Goal: Task Accomplishment & Management: Use online tool/utility

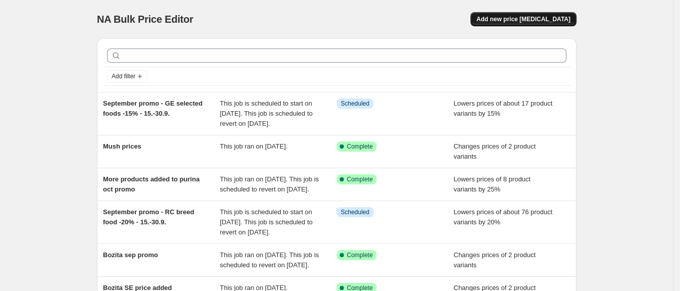
click at [520, 24] on button "Add new price [MEDICAL_DATA]" at bounding box center [524, 19] width 106 height 14
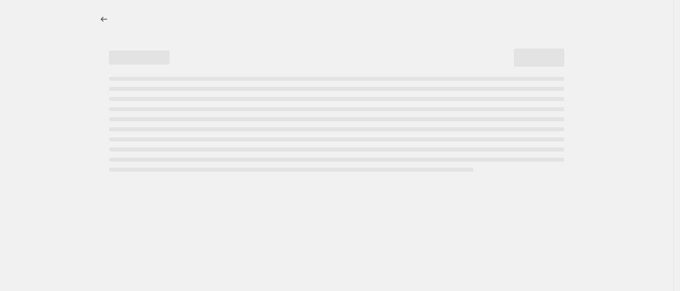
select select "percentage"
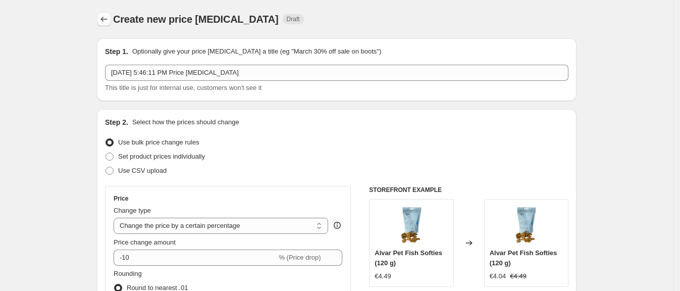
click at [109, 16] on icon "Price change jobs" at bounding box center [104, 19] width 10 height 10
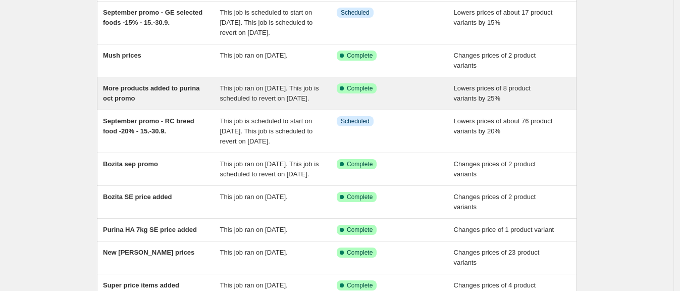
scroll to position [82, 0]
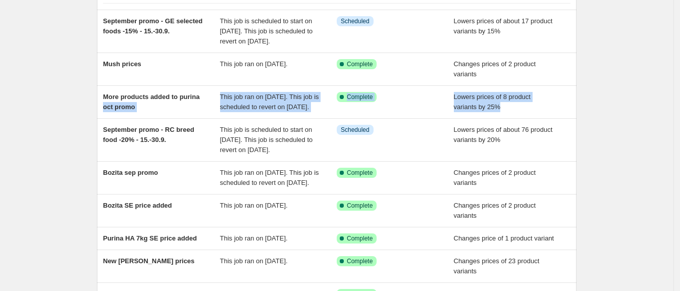
drag, startPoint x: 312, startPoint y: 166, endPoint x: 83, endPoint y: 138, distance: 230.0
click at [83, 137] on div "NA Bulk Price Editor. This page is ready NA Bulk Price Editor Add new price [ME…" at bounding box center [337, 183] width 674 height 530
click at [87, 138] on div "NA Bulk Price Editor. This page is ready NA Bulk Price Editor Add new price [ME…" at bounding box center [337, 183] width 674 height 530
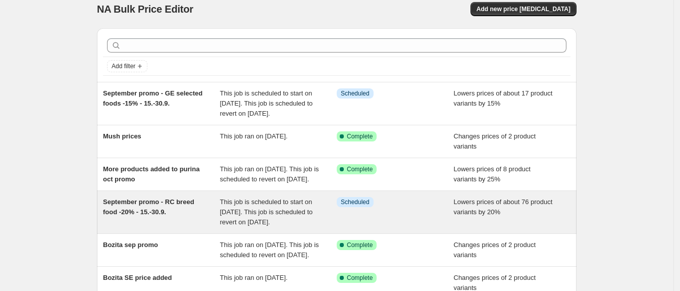
scroll to position [9, 0]
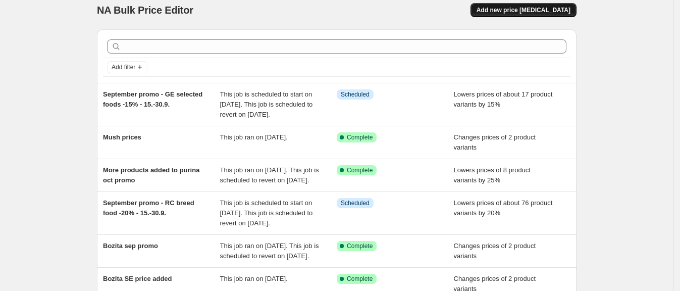
click at [517, 6] on button "Add new price [MEDICAL_DATA]" at bounding box center [524, 10] width 106 height 14
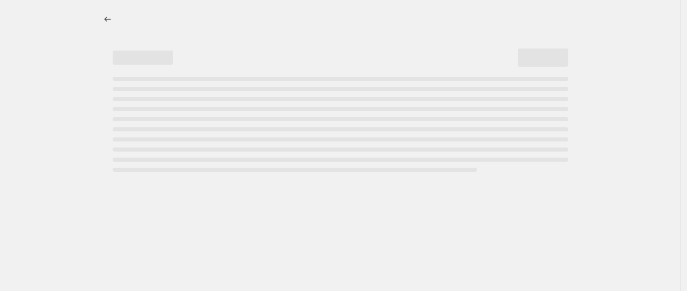
select select "percentage"
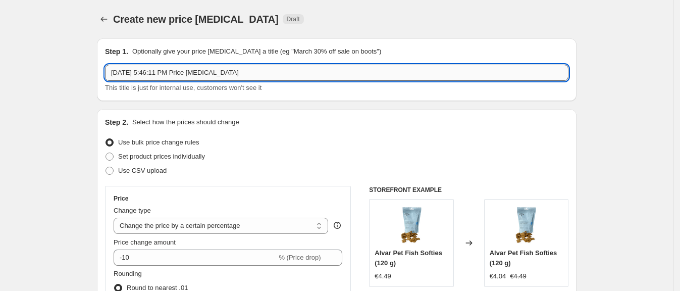
click at [208, 67] on input "[DATE] 5:46:11 PM Price [MEDICAL_DATA]" at bounding box center [337, 73] width 464 height 16
click at [214, 73] on input "[DATE] 5:46:11 PM Price [MEDICAL_DATA]" at bounding box center [337, 73] width 464 height 16
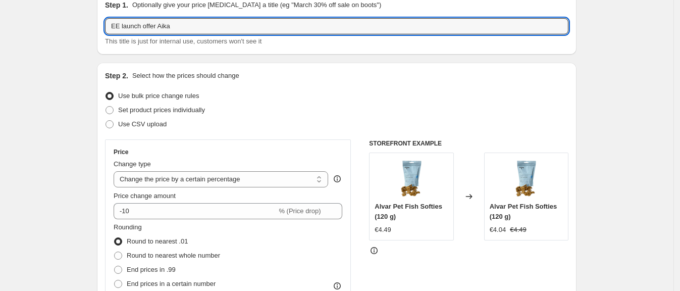
scroll to position [47, 0]
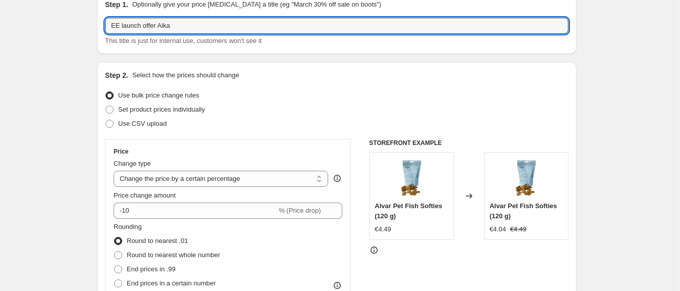
type input "EE launch offer Aika"
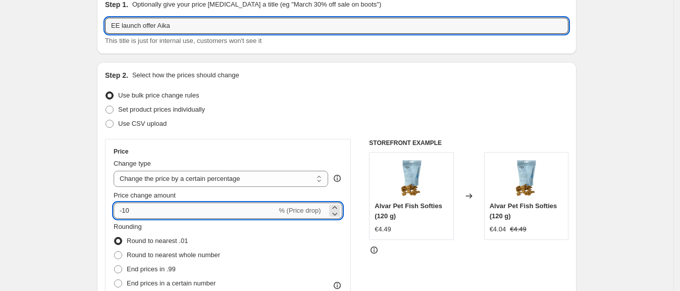
click at [213, 207] on input "-10" at bounding box center [195, 211] width 163 height 16
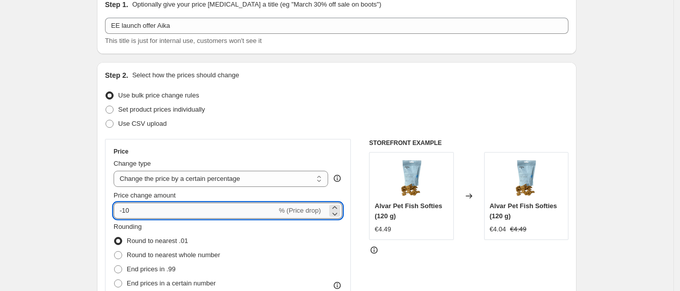
type input "-1"
type input "-20"
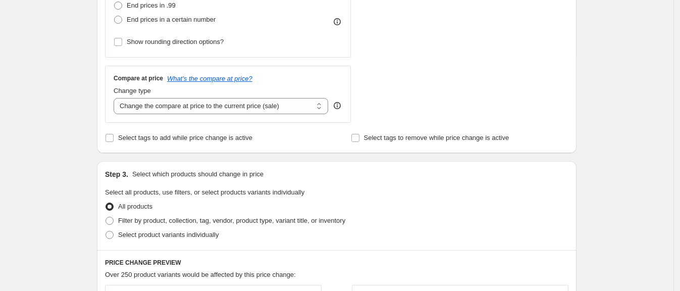
scroll to position [311, 0]
click at [129, 237] on span "Select product variants individually" at bounding box center [168, 234] width 101 height 8
click at [106, 231] on input "Select product variants individually" at bounding box center [106, 230] width 1 height 1
radio input "true"
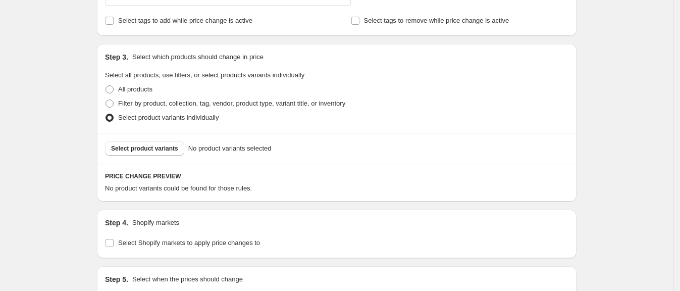
scroll to position [429, 0]
click at [114, 240] on input "Select Shopify markets to apply price changes to" at bounding box center [110, 242] width 8 height 8
checkbox input "true"
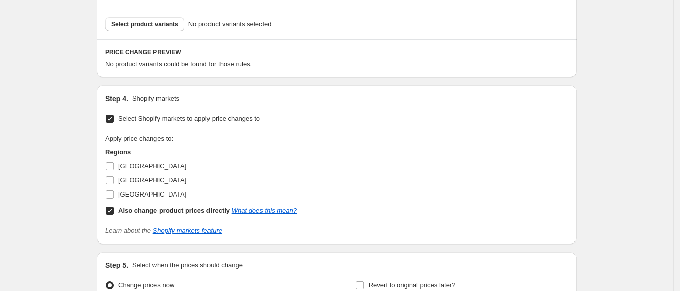
scroll to position [553, 0]
click at [114, 206] on input "Also change product prices directly What does this mean?" at bounding box center [110, 210] width 8 height 8
checkbox input "false"
click at [117, 165] on label "[GEOGRAPHIC_DATA]" at bounding box center [145, 165] width 81 height 14
click at [114, 165] on input "[GEOGRAPHIC_DATA]" at bounding box center [110, 165] width 8 height 8
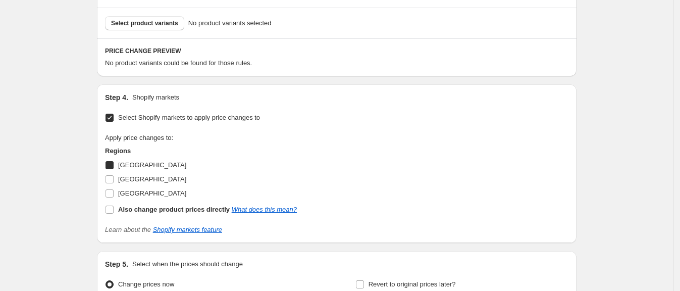
checkbox input "true"
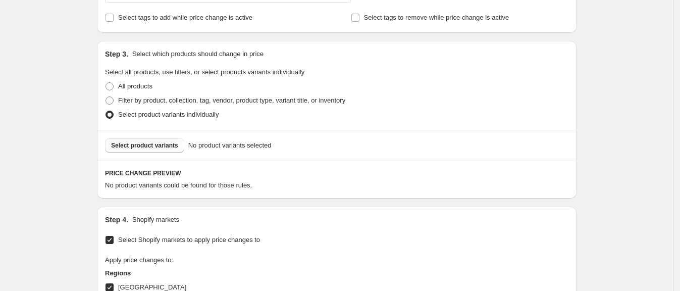
scroll to position [430, 0]
click at [162, 144] on span "Select product variants" at bounding box center [144, 146] width 67 height 8
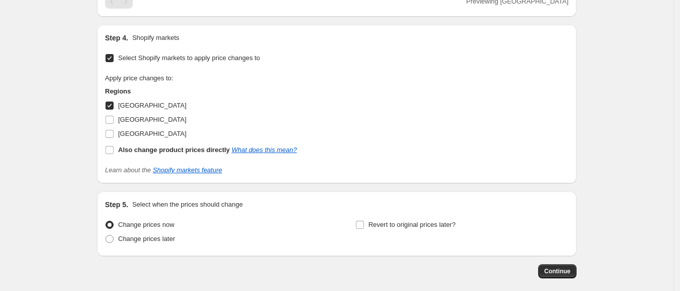
scroll to position [823, 0]
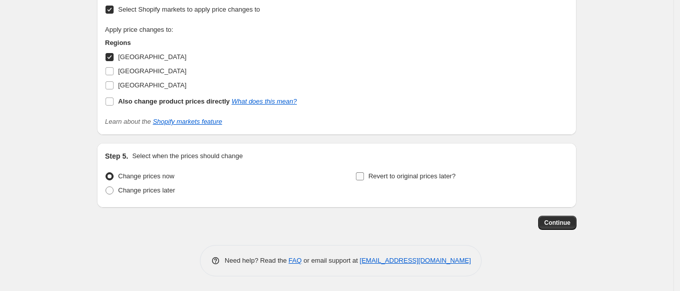
click at [376, 178] on span "Revert to original prices later?" at bounding box center [412, 176] width 87 height 8
click at [364, 178] on input "Revert to original prices later?" at bounding box center [360, 176] width 8 height 8
checkbox input "true"
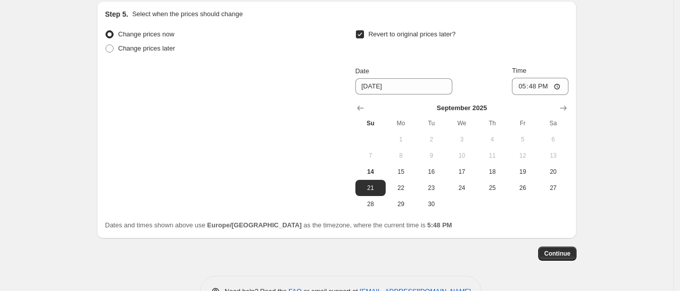
scroll to position [969, 0]
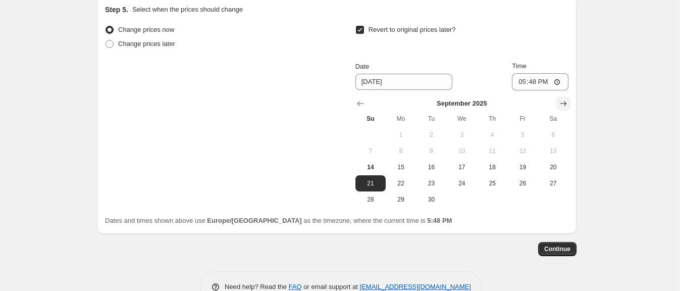
click at [560, 106] on button "Show next month, October 2025" at bounding box center [564, 103] width 14 height 14
click at [527, 204] on button "31" at bounding box center [523, 199] width 30 height 16
type input "[DATE]"
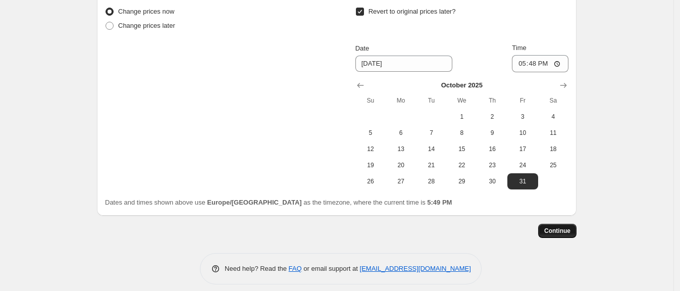
scroll to position [988, 0]
click at [553, 228] on span "Continue" at bounding box center [558, 230] width 26 height 8
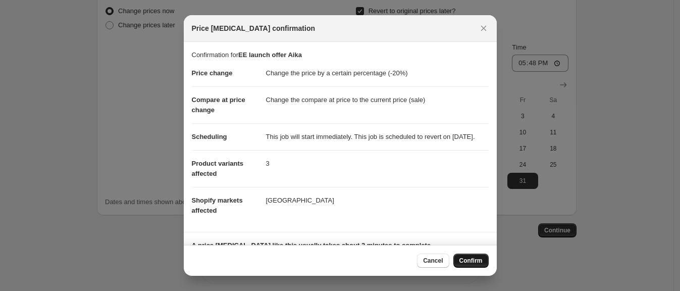
click at [483, 258] on button "Confirm" at bounding box center [471, 261] width 35 height 14
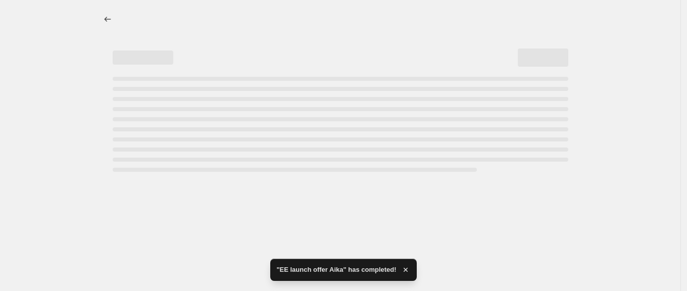
select select "percentage"
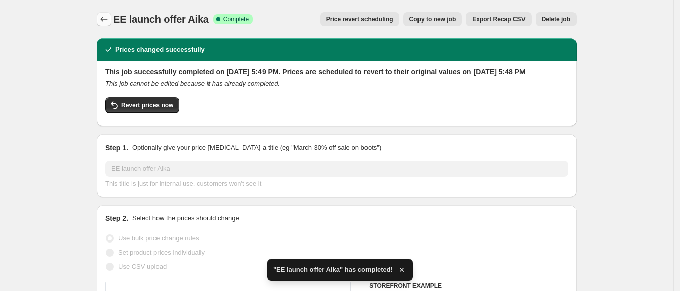
click at [107, 19] on icon "Price change jobs" at bounding box center [104, 19] width 10 height 10
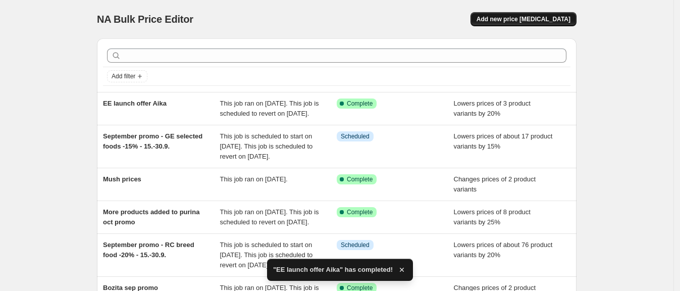
click at [528, 23] on span "Add new price [MEDICAL_DATA]" at bounding box center [524, 19] width 94 height 8
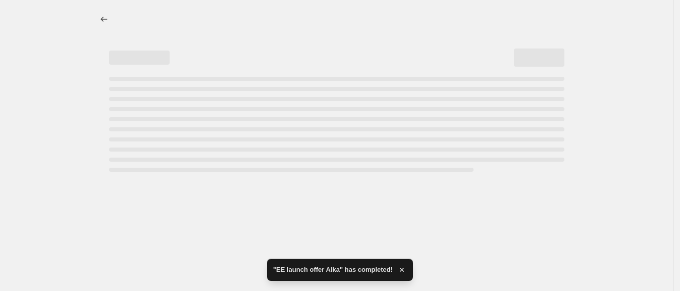
select select "percentage"
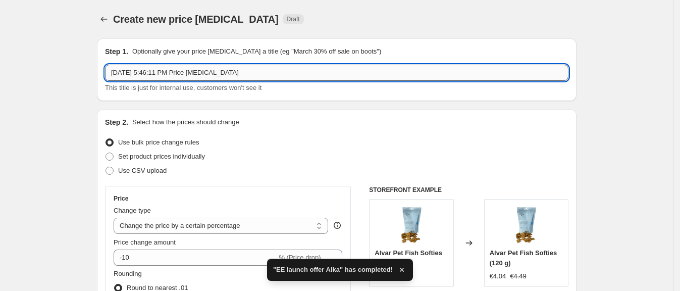
click at [224, 71] on input "[DATE] 5:46:11 PM Price [MEDICAL_DATA]" at bounding box center [337, 73] width 464 height 16
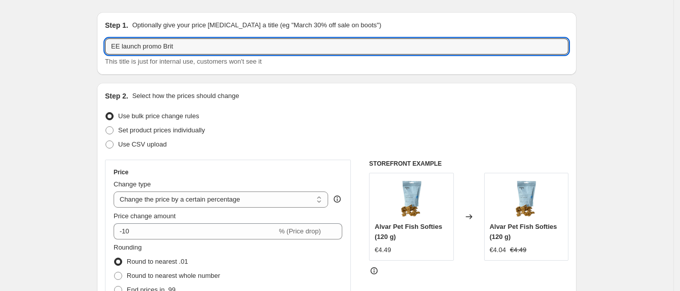
scroll to position [52, 0]
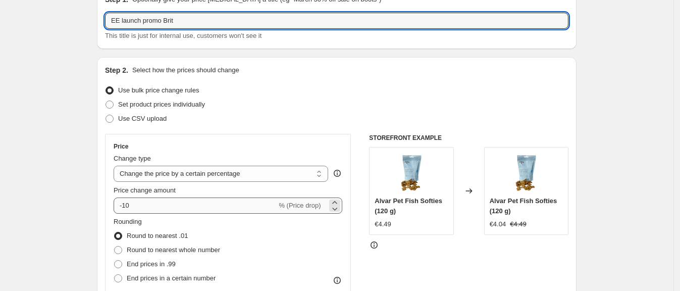
type input "EE launch promo Brit"
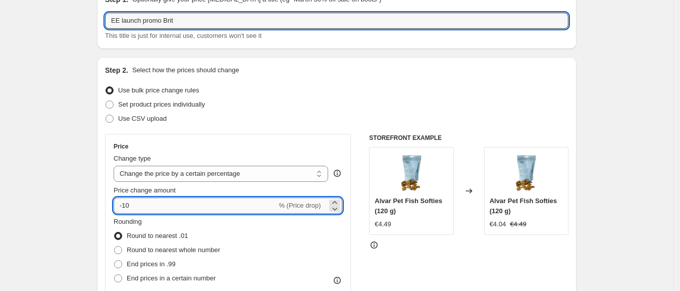
click at [213, 203] on input "-10" at bounding box center [195, 206] width 163 height 16
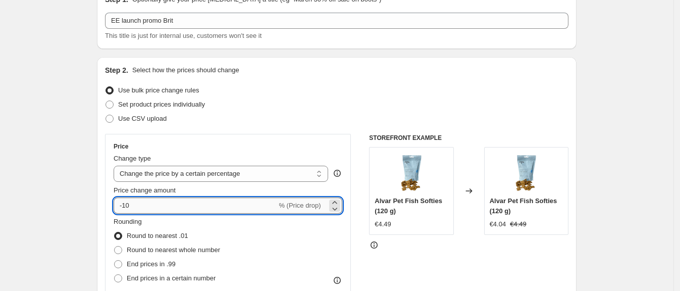
type input "-1"
type input "-20"
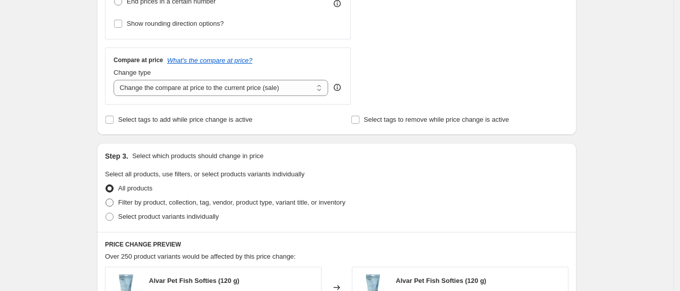
scroll to position [329, 0]
click at [111, 213] on span at bounding box center [110, 216] width 8 height 8
click at [106, 213] on input "Select product variants individually" at bounding box center [106, 212] width 1 height 1
radio input "true"
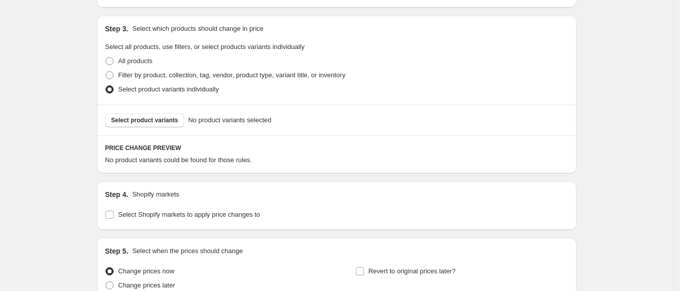
scroll to position [457, 0]
click at [114, 212] on input "Select Shopify markets to apply price changes to" at bounding box center [110, 214] width 8 height 8
checkbox input "true"
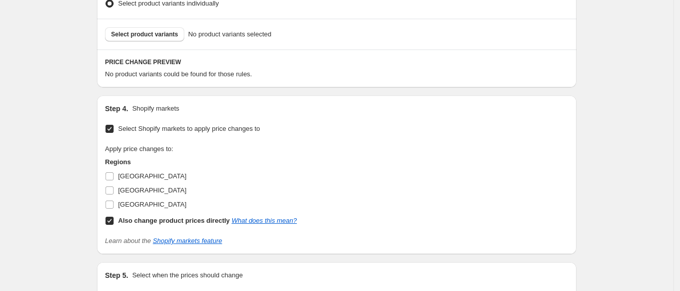
scroll to position [543, 0]
click at [117, 215] on label "Also change product prices directly What does this mean?" at bounding box center [201, 220] width 192 height 14
click at [114, 216] on input "Also change product prices directly What does this mean?" at bounding box center [110, 220] width 8 height 8
checkbox input "false"
click at [112, 179] on input "[GEOGRAPHIC_DATA]" at bounding box center [110, 175] width 8 height 8
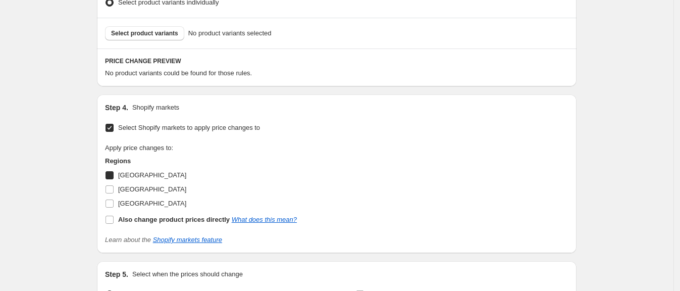
checkbox input "true"
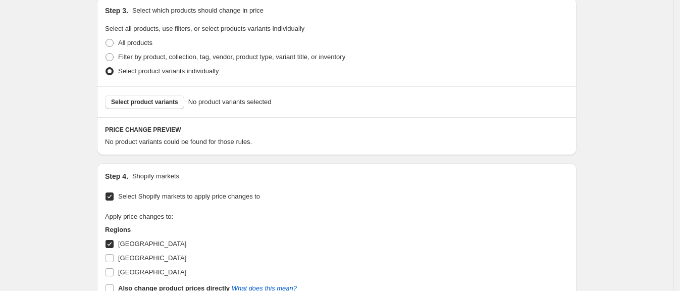
scroll to position [467, 0]
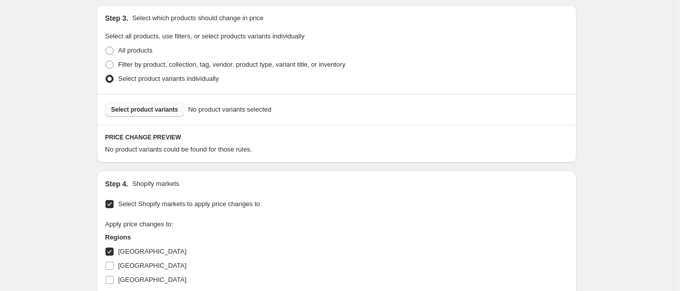
click at [138, 111] on span "Select product variants" at bounding box center [144, 110] width 67 height 8
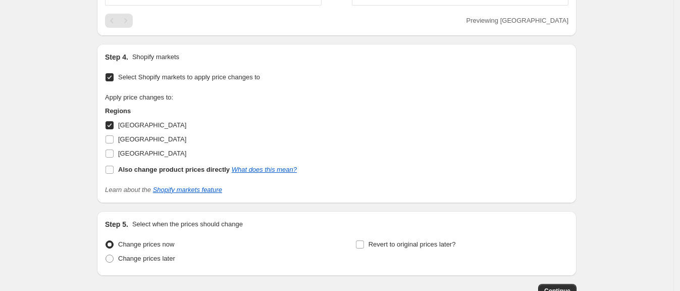
scroll to position [823, 0]
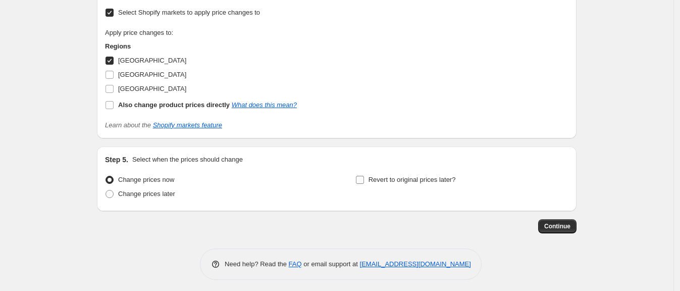
click at [403, 179] on span "Revert to original prices later?" at bounding box center [412, 180] width 87 height 8
click at [364, 179] on input "Revert to original prices later?" at bounding box center [360, 180] width 8 height 8
checkbox input "true"
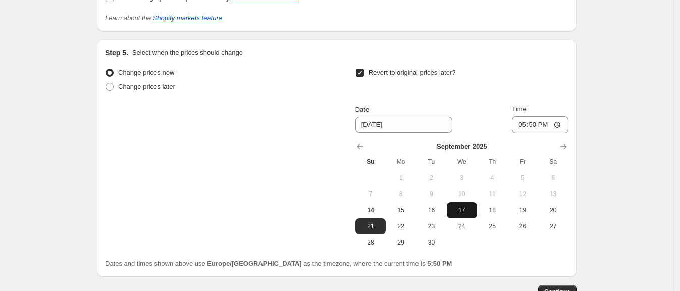
scroll to position [930, 0]
click at [568, 134] on div "[DATE] Su Mo Tu We Th Fr Sa 1 2 3 4 5 6 7 8 9 10 11 12 13 14 15 16 17 18 19 20 …" at bounding box center [458, 191] width 221 height 117
click at [568, 141] on icon "Show next month, October 2025" at bounding box center [564, 146] width 10 height 10
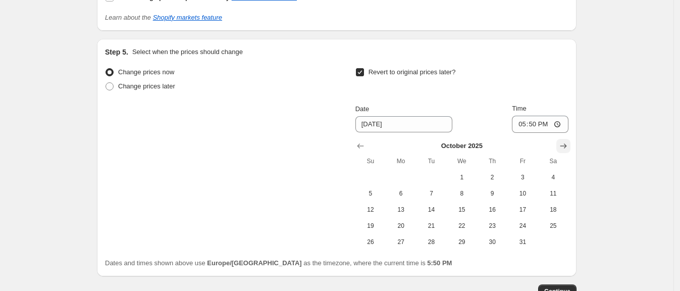
click at [564, 145] on icon "Show next month, November 2025" at bounding box center [564, 146] width 10 height 10
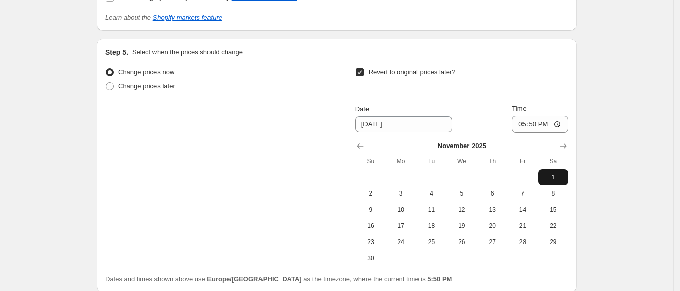
click at [555, 177] on span "1" at bounding box center [554, 177] width 22 height 8
type input "[DATE]"
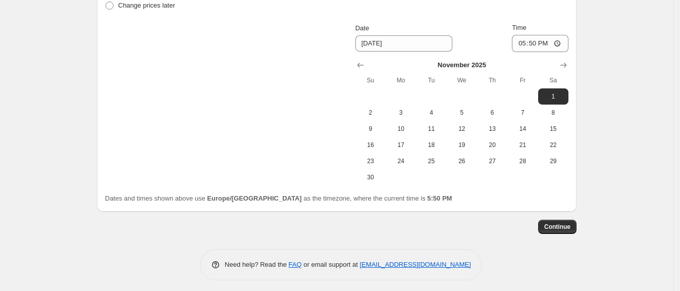
click at [561, 220] on button "Continue" at bounding box center [557, 227] width 38 height 14
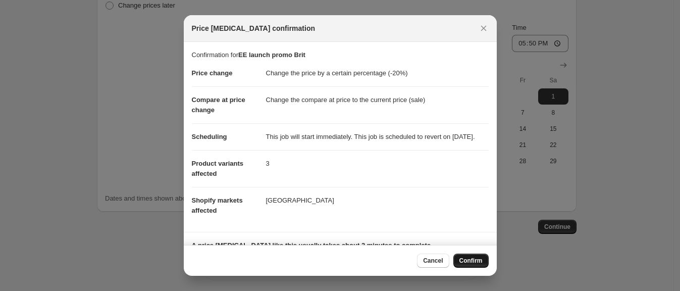
click at [480, 265] on button "Confirm" at bounding box center [471, 261] width 35 height 14
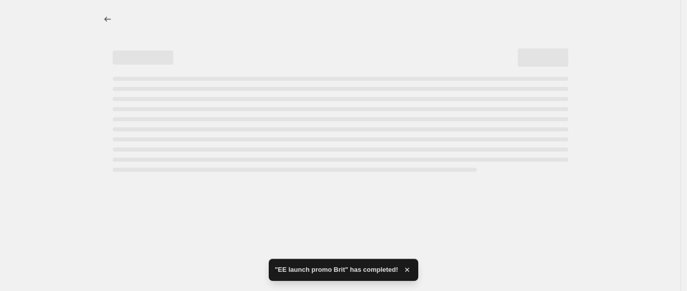
select select "percentage"
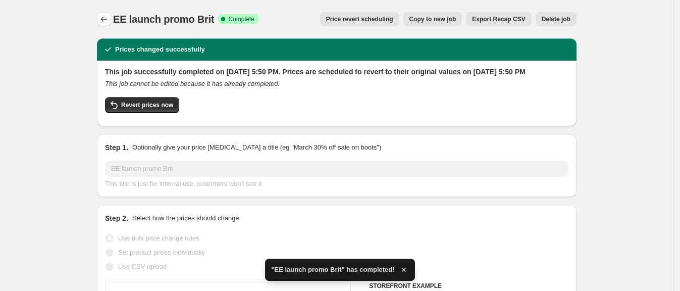
click at [100, 19] on button "Price change jobs" at bounding box center [104, 19] width 14 height 14
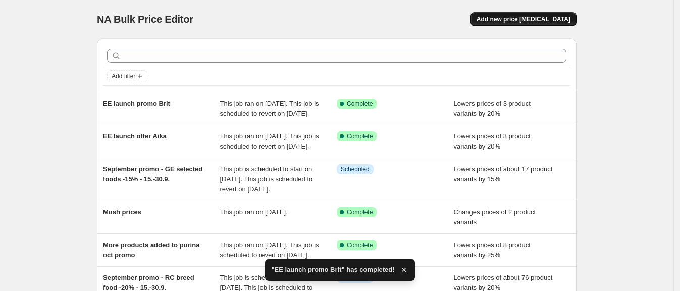
click at [523, 19] on span "Add new price [MEDICAL_DATA]" at bounding box center [524, 19] width 94 height 8
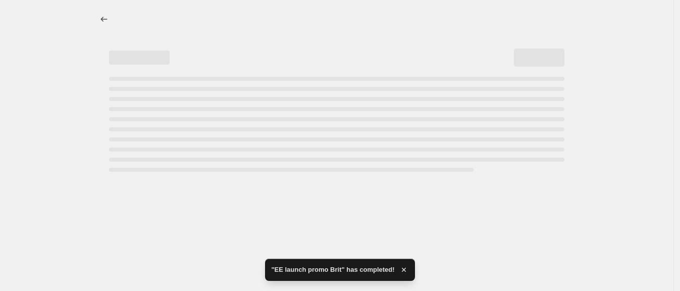
select select "percentage"
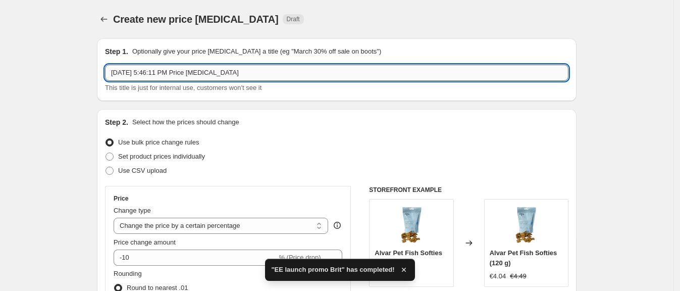
click at [271, 78] on input "[DATE] 5:46:11 PM Price [MEDICAL_DATA]" at bounding box center [337, 73] width 464 height 16
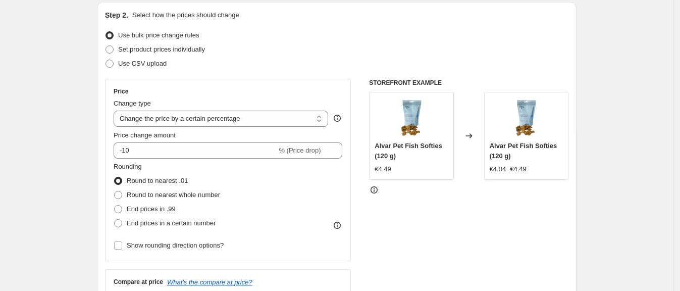
scroll to position [108, 0]
type input "EE launch promo Fortiflora"
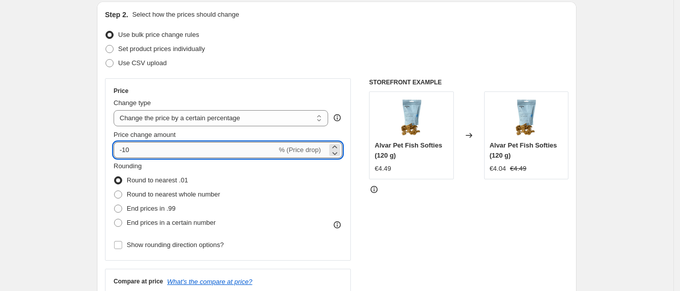
click at [147, 152] on input "-10" at bounding box center [195, 150] width 163 height 16
type input "-15"
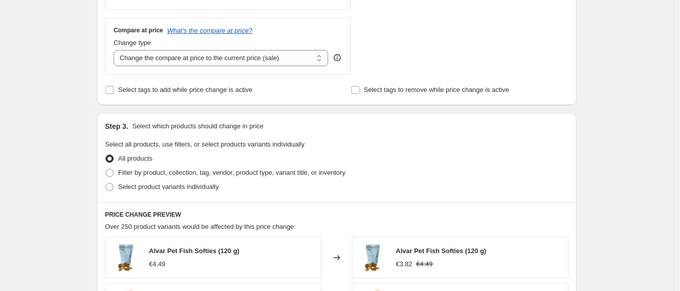
scroll to position [390, 0]
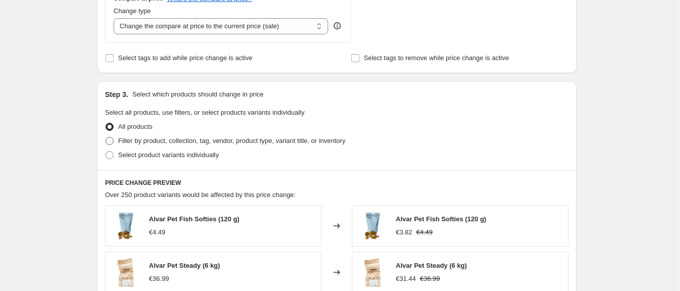
click at [114, 141] on span at bounding box center [110, 141] width 8 height 8
click at [106, 137] on input "Filter by product, collection, tag, vendor, product type, variant title, or inv…" at bounding box center [106, 137] width 1 height 1
radio input "true"
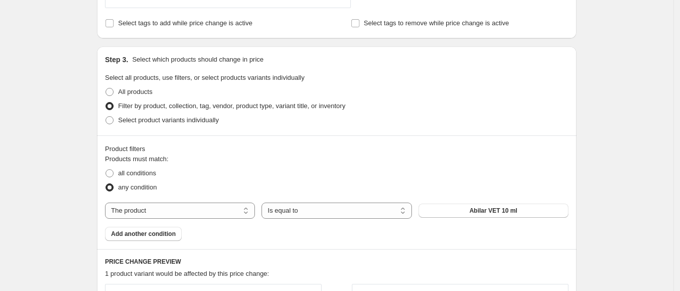
scroll to position [426, 0]
click at [168, 120] on span "Select product variants individually" at bounding box center [168, 120] width 101 height 8
click at [106, 116] on input "Select product variants individually" at bounding box center [106, 116] width 1 height 1
radio input "true"
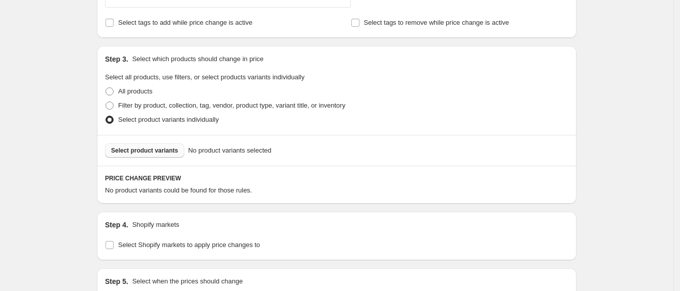
click at [155, 145] on button "Select product variants" at bounding box center [144, 150] width 79 height 14
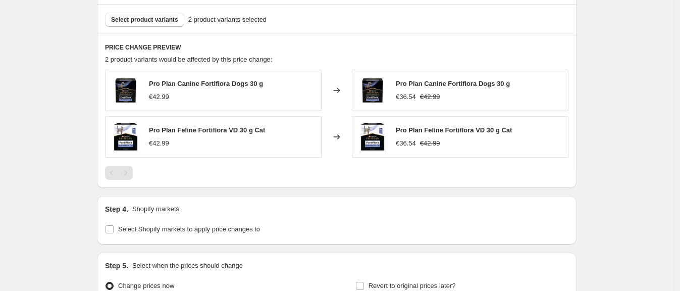
scroll to position [625, 0]
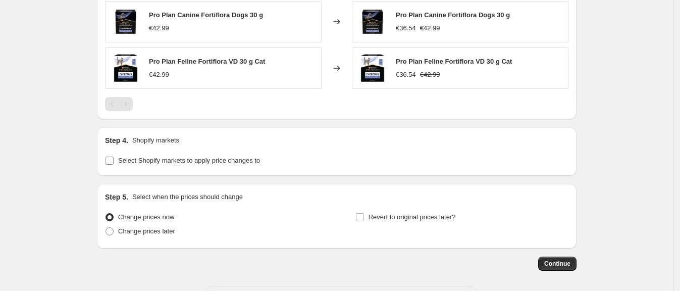
click at [113, 160] on input "Select Shopify markets to apply price changes to" at bounding box center [110, 161] width 8 height 8
checkbox input "true"
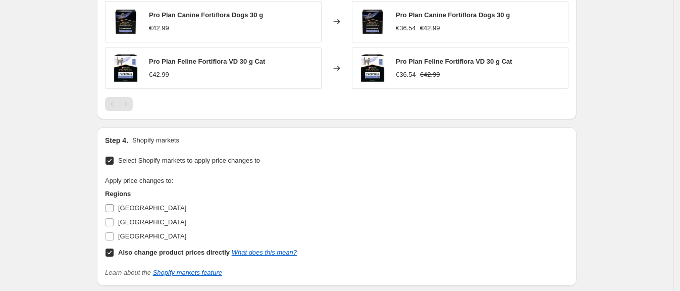
click at [123, 207] on span "[GEOGRAPHIC_DATA]" at bounding box center [152, 208] width 68 height 8
click at [114, 207] on input "[GEOGRAPHIC_DATA]" at bounding box center [110, 208] width 8 height 8
checkbox input "true"
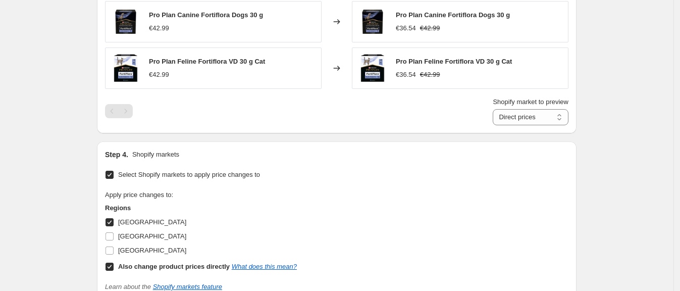
click at [111, 260] on label "Also change product prices directly What does this mean?" at bounding box center [201, 267] width 192 height 14
click at [111, 263] on input "Also change product prices directly What does this mean?" at bounding box center [110, 267] width 8 height 8
checkbox input "false"
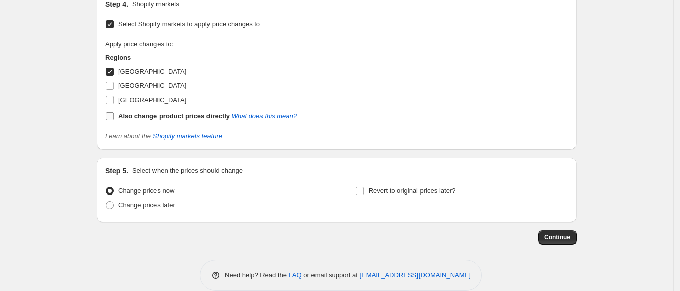
scroll to position [776, 0]
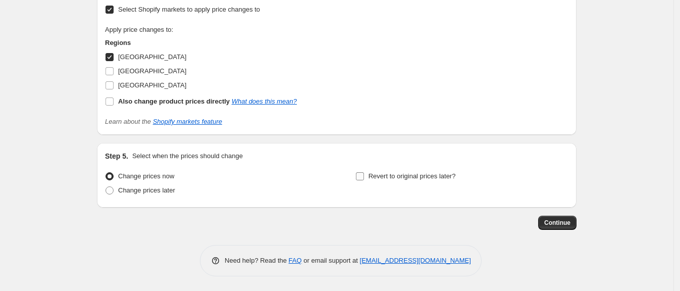
click at [377, 176] on span "Revert to original prices later?" at bounding box center [412, 176] width 87 height 8
click at [364, 176] on input "Revert to original prices later?" at bounding box center [360, 176] width 8 height 8
checkbox input "true"
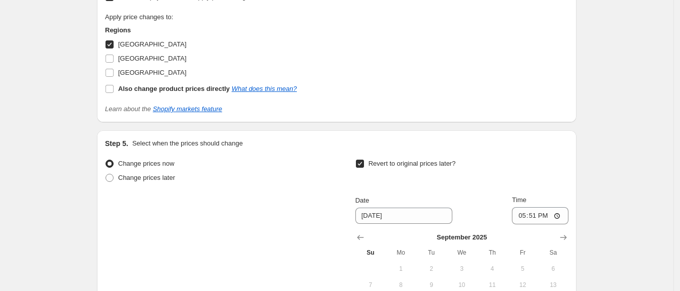
scroll to position [790, 0]
click at [564, 233] on icon "Show next month, October 2025" at bounding box center [564, 236] width 10 height 10
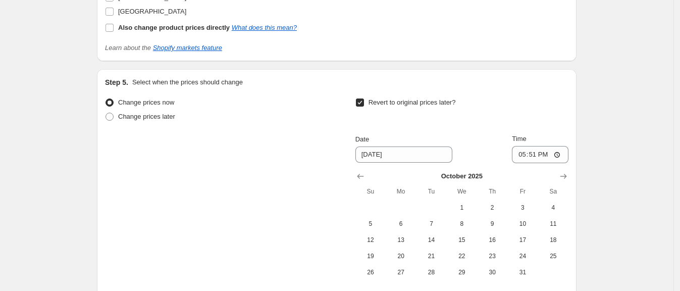
scroll to position [851, 0]
click at [563, 171] on icon "Show next month, November 2025" at bounding box center [564, 176] width 10 height 10
click at [549, 202] on button "1" at bounding box center [553, 207] width 30 height 16
type input "[DATE]"
click at [492, 137] on div "Date [DATE] Time 17:51" at bounding box center [462, 147] width 213 height 29
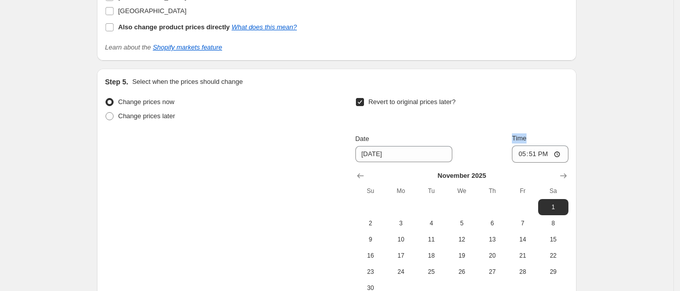
click at [492, 137] on div "Date [DATE] Time 17:51" at bounding box center [462, 147] width 213 height 29
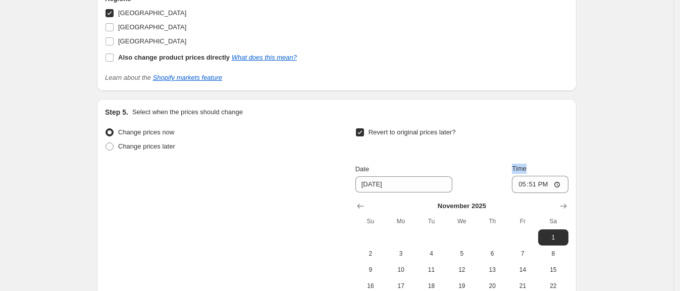
scroll to position [965, 0]
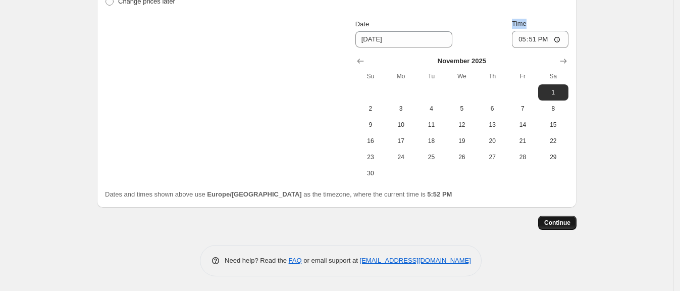
click at [560, 227] on button "Continue" at bounding box center [557, 223] width 38 height 14
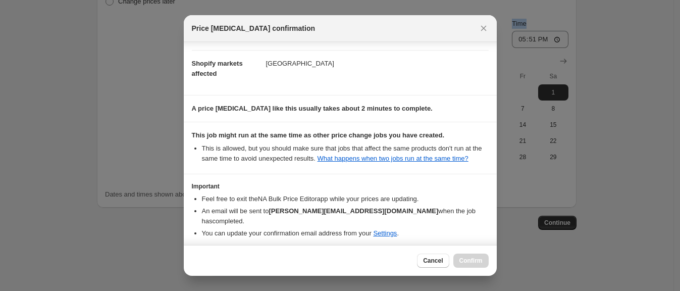
scroll to position [180, 0]
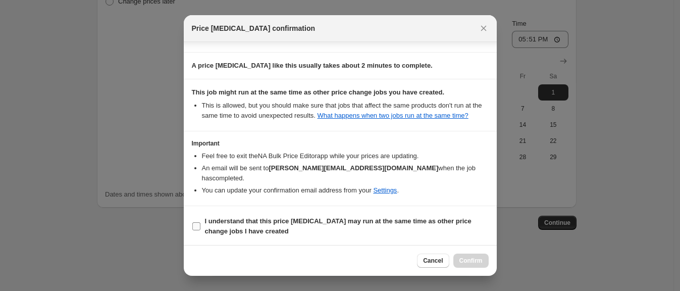
click at [302, 217] on b "I understand that this price [MEDICAL_DATA] may run at the same time as other p…" at bounding box center [338, 226] width 267 height 18
click at [201, 222] on input "I understand that this price [MEDICAL_DATA] may run at the same time as other p…" at bounding box center [196, 226] width 8 height 8
checkbox input "true"
click at [459, 259] on button "Confirm" at bounding box center [471, 261] width 35 height 14
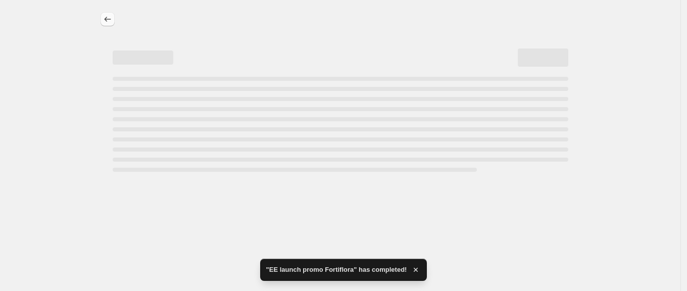
select select "percentage"
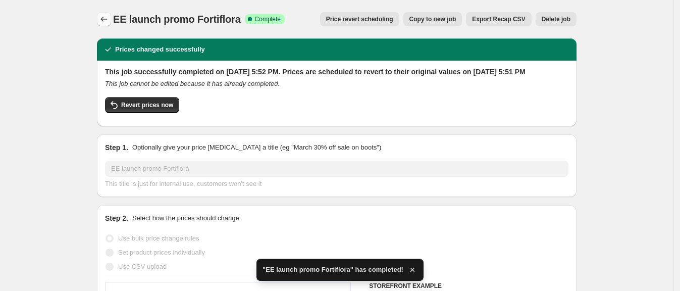
click at [108, 22] on icon "Price change jobs" at bounding box center [104, 19] width 10 height 10
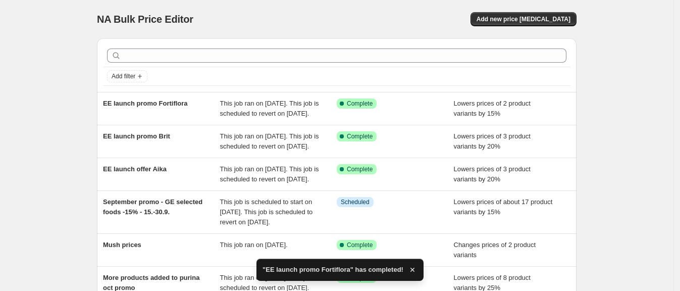
click at [560, 11] on div "NA Bulk Price Editor. This page is ready NA Bulk Price Editor Add new price [ME…" at bounding box center [337, 19] width 480 height 38
click at [560, 18] on span "Add new price [MEDICAL_DATA]" at bounding box center [524, 19] width 94 height 8
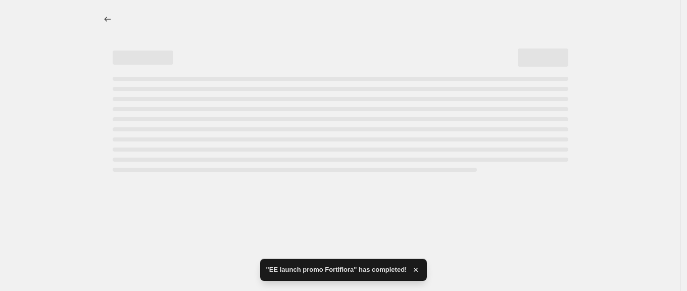
select select "percentage"
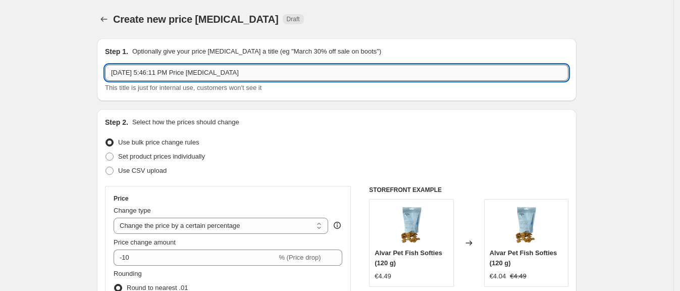
click at [180, 73] on input "[DATE] 5:46:11 PM Price [MEDICAL_DATA]" at bounding box center [337, 73] width 464 height 16
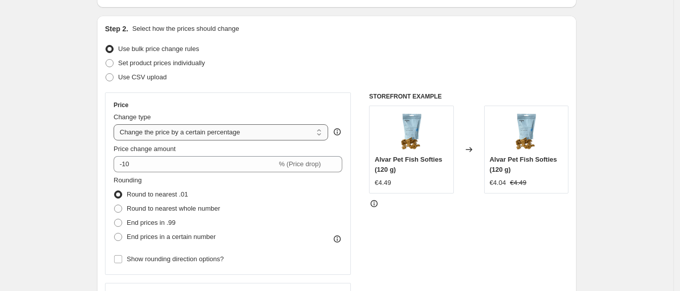
scroll to position [145, 0]
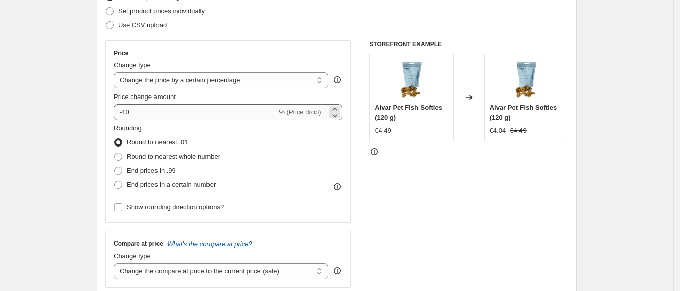
type input "EE launch promo purina"
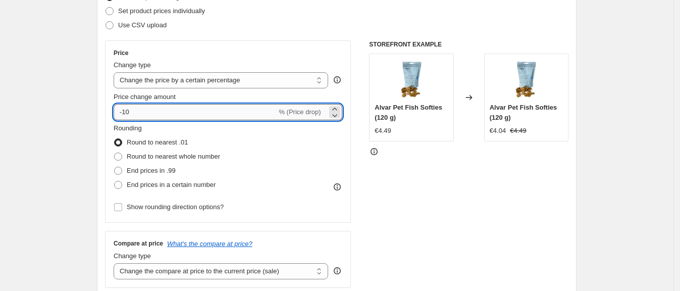
click at [140, 113] on input "-10" at bounding box center [195, 112] width 163 height 16
type input "-1"
type input "-20"
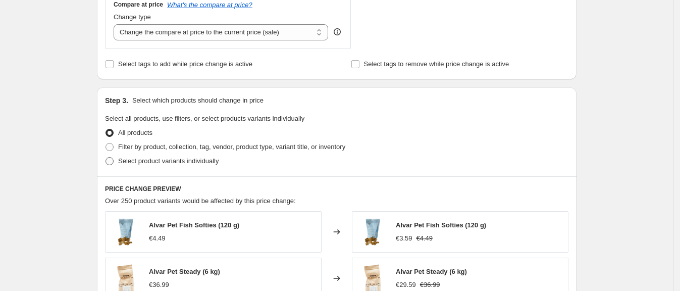
scroll to position [386, 0]
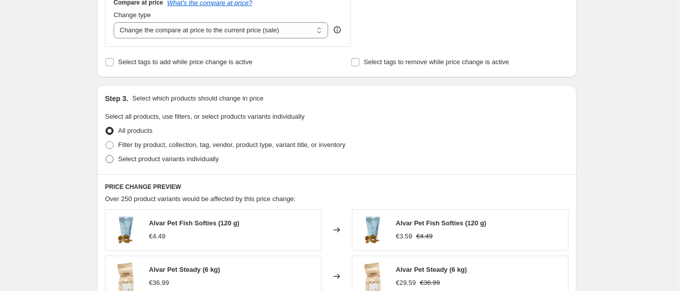
click at [112, 161] on span at bounding box center [110, 159] width 8 height 8
click at [106, 156] on input "Select product variants individually" at bounding box center [106, 155] width 1 height 1
radio input "true"
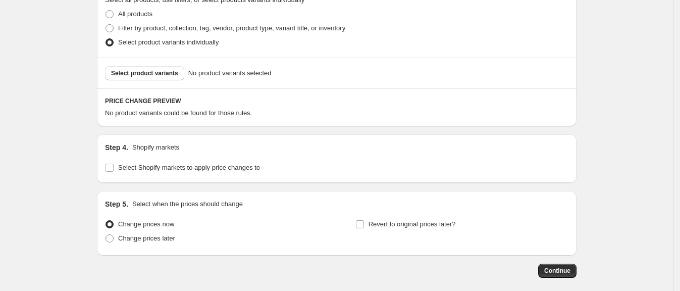
scroll to position [504, 0]
click at [140, 73] on span "Select product variants" at bounding box center [144, 72] width 67 height 8
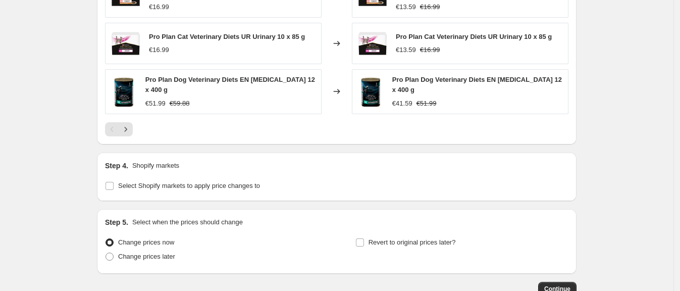
scroll to position [818, 0]
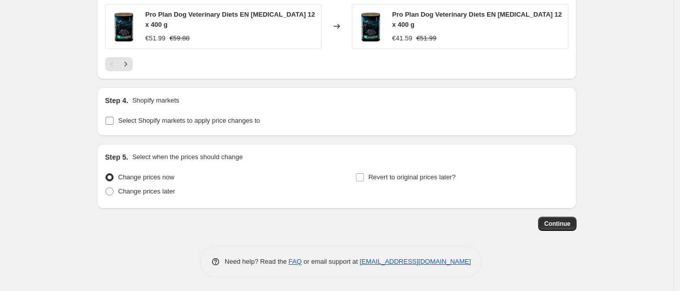
click at [115, 126] on label "Select Shopify markets to apply price changes to" at bounding box center [182, 121] width 155 height 14
click at [114, 125] on input "Select Shopify markets to apply price changes to" at bounding box center [110, 121] width 8 height 8
checkbox input "true"
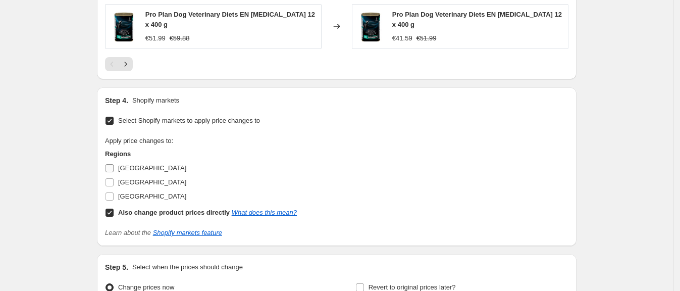
click at [114, 169] on input "[GEOGRAPHIC_DATA]" at bounding box center [110, 168] width 8 height 8
checkbox input "true"
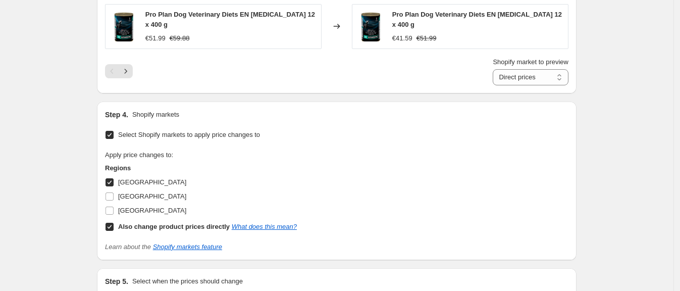
click at [114, 226] on input "Also change product prices directly What does this mean?" at bounding box center [110, 227] width 8 height 8
checkbox input "false"
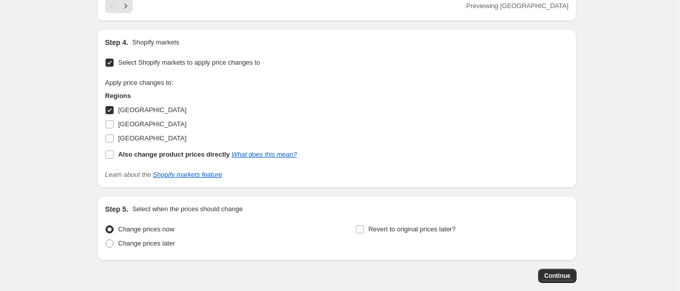
scroll to position [928, 0]
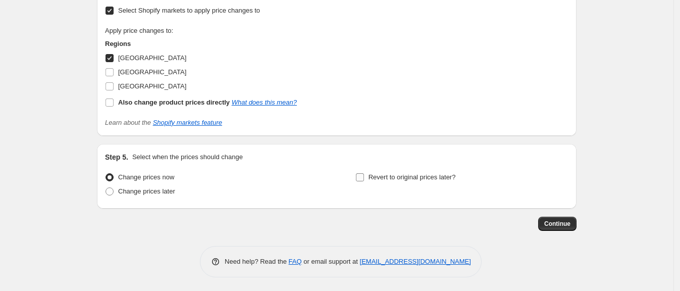
click at [366, 182] on label "Revert to original prices later?" at bounding box center [406, 177] width 101 height 14
click at [364, 181] on input "Revert to original prices later?" at bounding box center [360, 177] width 8 height 8
checkbox input "true"
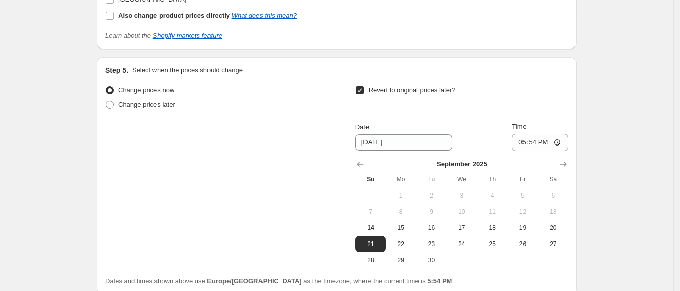
scroll to position [1016, 0]
click at [569, 163] on icon "Show next month, October 2025" at bounding box center [564, 163] width 10 height 10
click at [569, 163] on icon "Show next month, November 2025" at bounding box center [564, 163] width 10 height 10
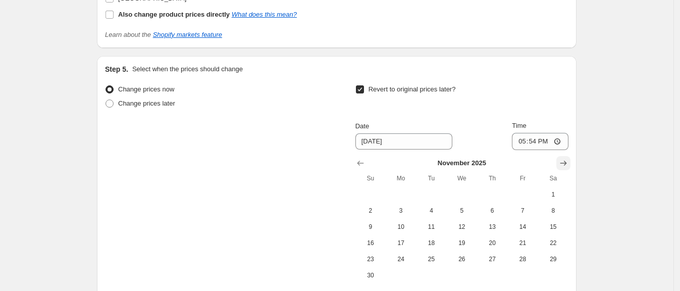
click at [569, 163] on icon "Show next month, December 2025" at bounding box center [564, 163] width 10 height 10
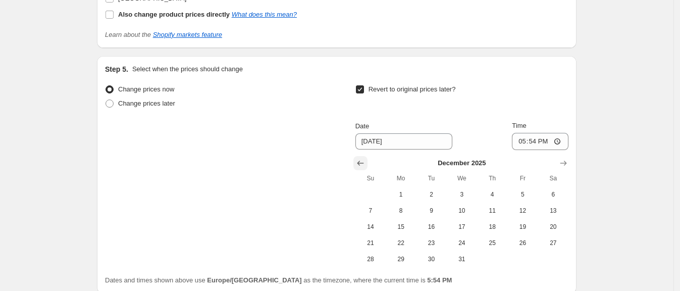
click at [357, 158] on button "Show previous month, November 2025" at bounding box center [361, 163] width 14 height 14
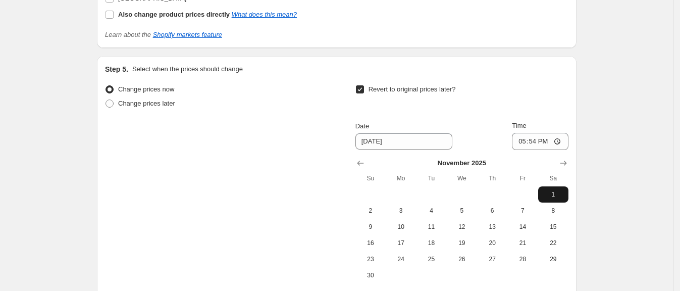
click at [557, 197] on button "1" at bounding box center [553, 194] width 30 height 16
type input "[DATE]"
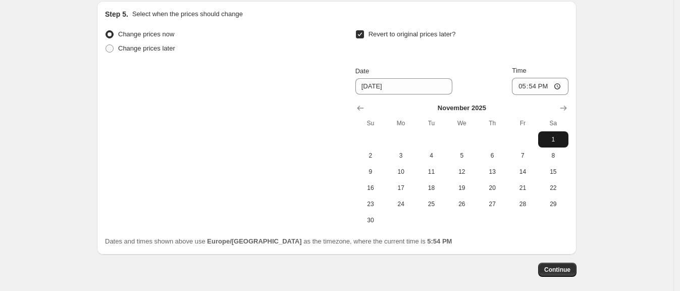
scroll to position [1117, 0]
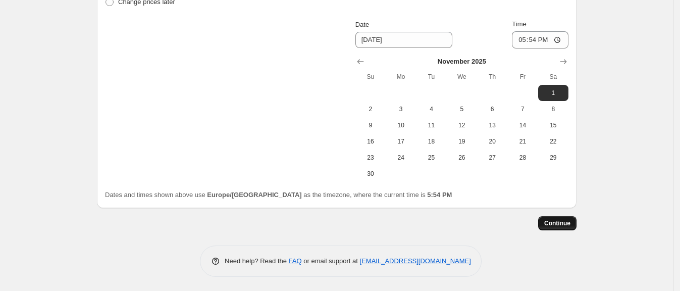
click at [566, 219] on span "Continue" at bounding box center [558, 223] width 26 height 8
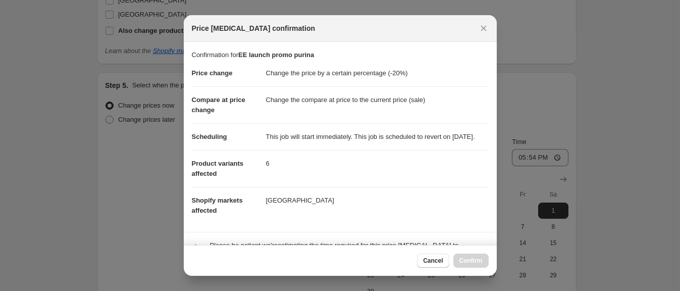
scroll to position [0, 0]
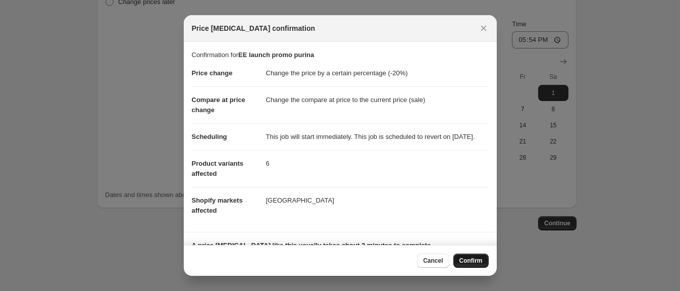
click at [478, 254] on button "Confirm" at bounding box center [471, 261] width 35 height 14
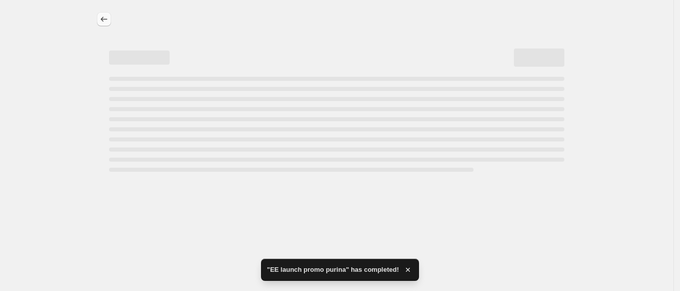
select select "percentage"
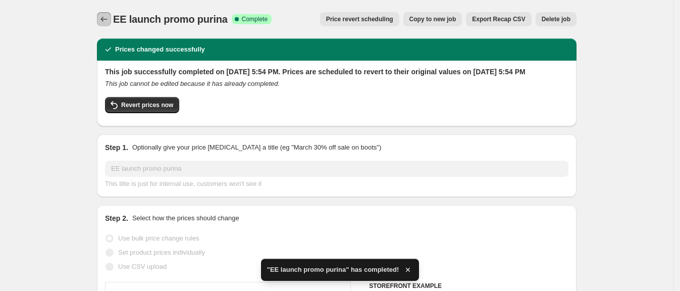
click at [109, 21] on icon "Price change jobs" at bounding box center [104, 19] width 10 height 10
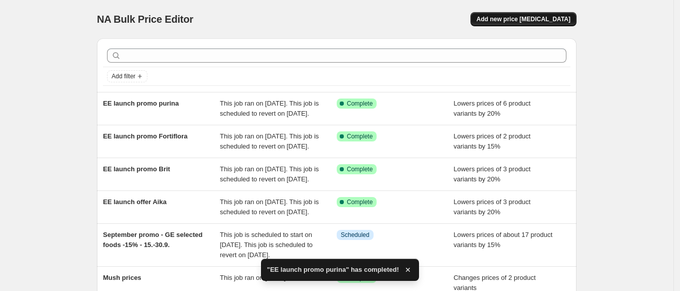
click at [510, 19] on span "Add new price [MEDICAL_DATA]" at bounding box center [524, 19] width 94 height 8
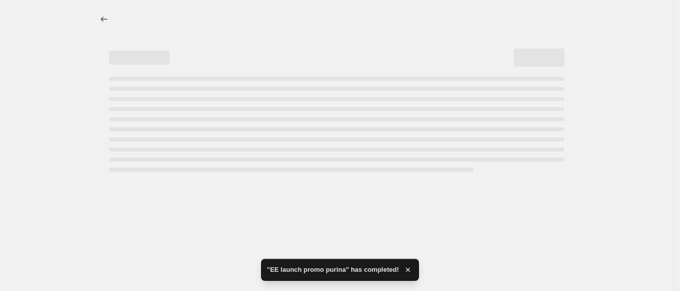
select select "percentage"
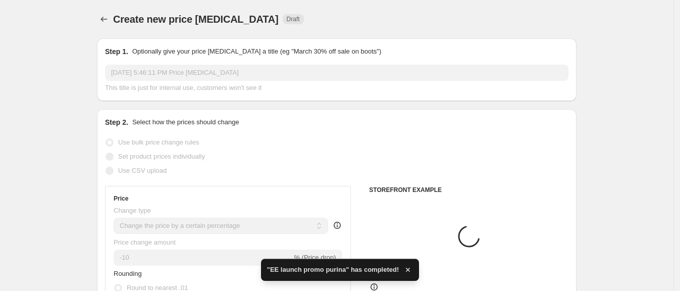
click at [176, 64] on div "Step 1. Optionally give your price [MEDICAL_DATA] a title (eg "March 30% off sa…" at bounding box center [337, 69] width 464 height 46
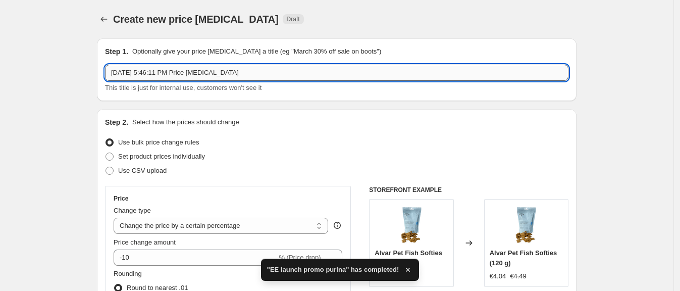
click at [174, 72] on input "[DATE] 5:46:11 PM Price [MEDICAL_DATA]" at bounding box center [337, 73] width 464 height 16
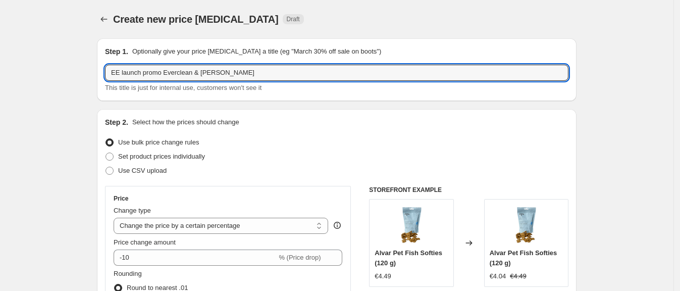
type input "EE launch promo Everclean & [PERSON_NAME]"
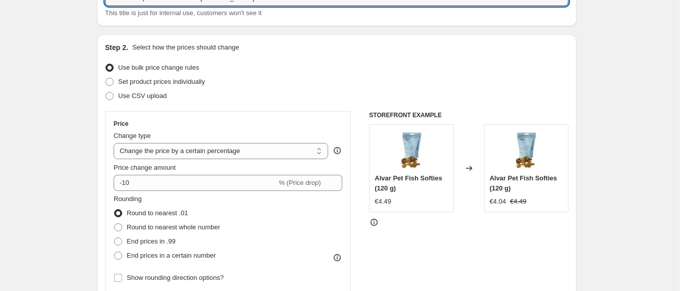
scroll to position [78, 0]
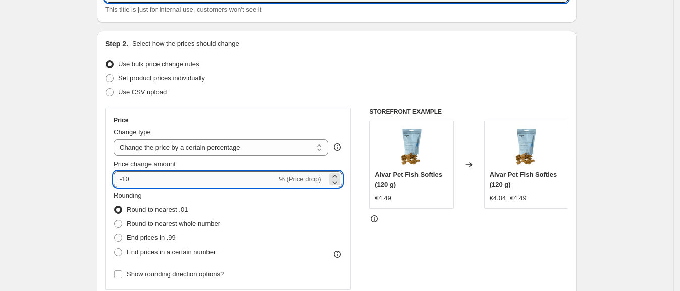
click at [166, 176] on input "-10" at bounding box center [195, 179] width 163 height 16
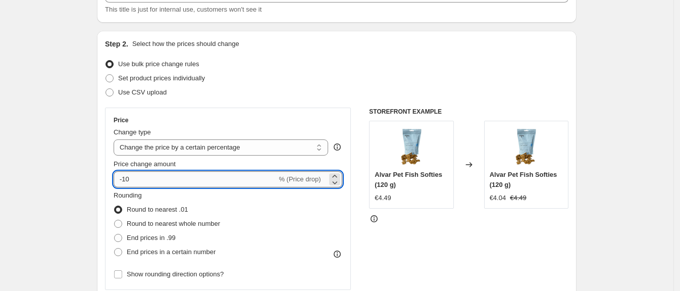
type input "-1"
type input "-25"
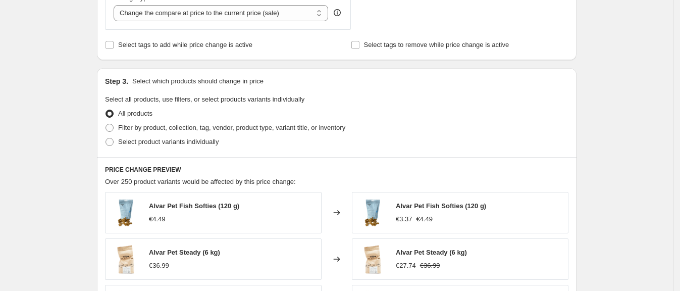
scroll to position [405, 0]
click at [120, 145] on label "Select product variants individually" at bounding box center [162, 141] width 114 height 14
click at [106, 137] on input "Select product variants individually" at bounding box center [106, 137] width 1 height 1
radio input "true"
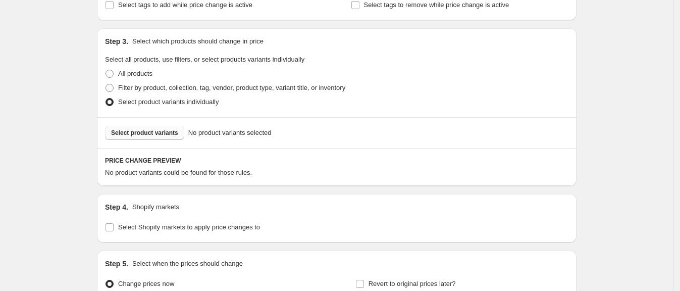
scroll to position [444, 0]
click at [163, 127] on button "Select product variants" at bounding box center [144, 132] width 79 height 14
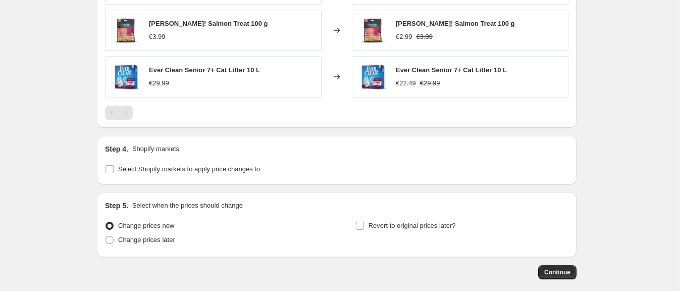
scroll to position [764, 0]
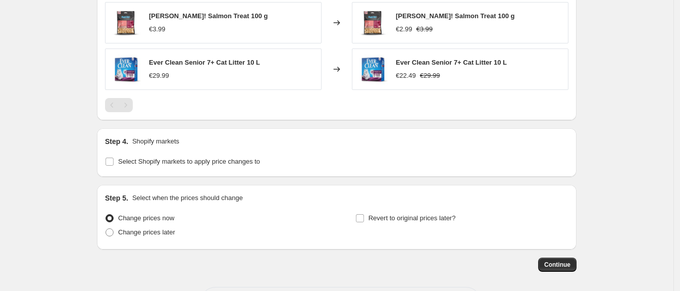
click at [106, 163] on div "Step 4. Shopify markets Select Shopify markets to apply price changes to" at bounding box center [337, 152] width 480 height 48
click at [112, 159] on input "Select Shopify markets to apply price changes to" at bounding box center [110, 162] width 8 height 8
checkbox input "true"
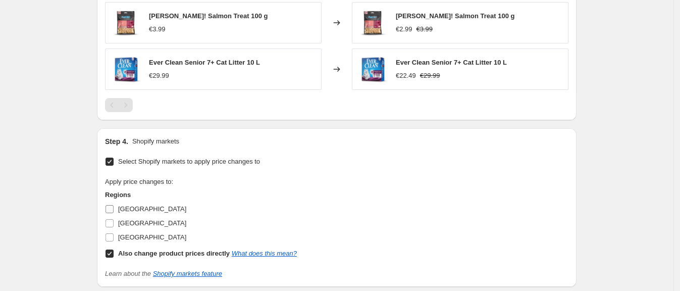
click at [109, 206] on input "[GEOGRAPHIC_DATA]" at bounding box center [110, 209] width 8 height 8
checkbox input "true"
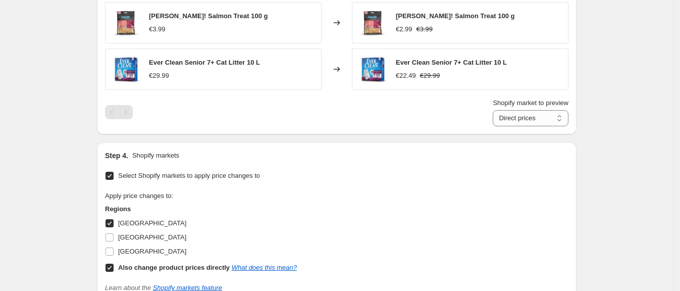
click at [114, 262] on label "Also change product prices directly What does this mean?" at bounding box center [201, 268] width 192 height 14
click at [114, 264] on input "Also change product prices directly What does this mean?" at bounding box center [110, 268] width 8 height 8
checkbox input "false"
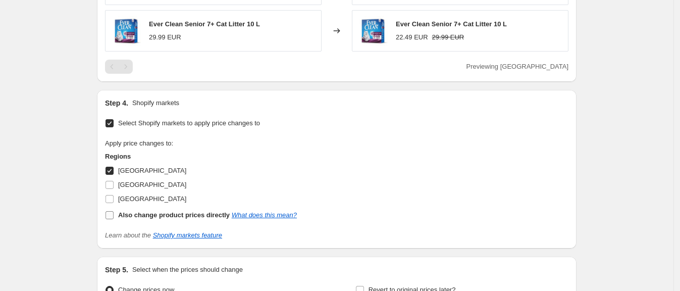
scroll to position [915, 0]
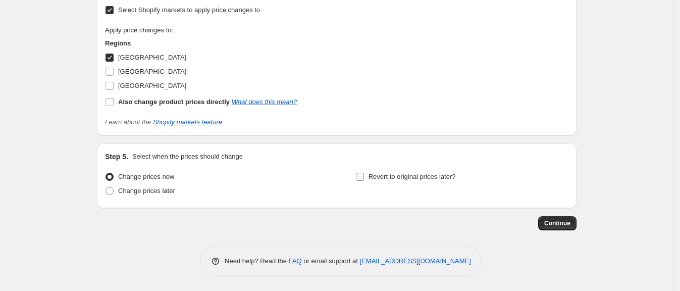
click at [391, 175] on span "Revert to original prices later?" at bounding box center [412, 177] width 87 height 8
click at [364, 175] on input "Revert to original prices later?" at bounding box center [360, 177] width 8 height 8
checkbox input "true"
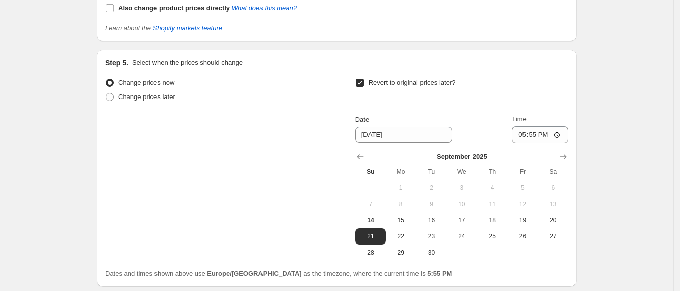
scroll to position [1017, 0]
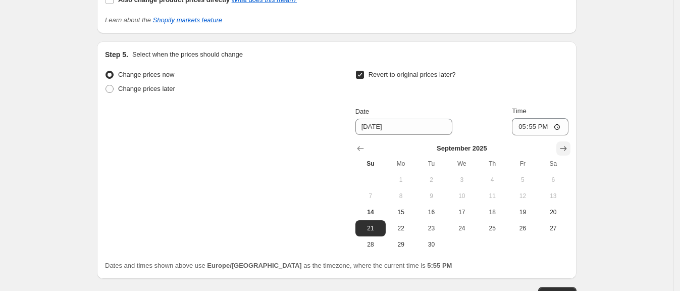
click at [571, 143] on button "Show next month, October 2025" at bounding box center [564, 148] width 14 height 14
click at [571, 143] on button "Show next month, November 2025" at bounding box center [564, 148] width 14 height 14
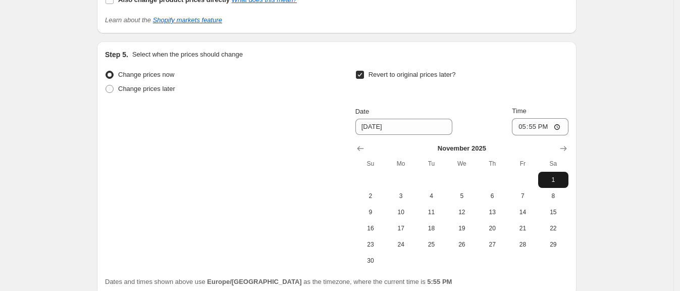
click at [558, 178] on span "1" at bounding box center [554, 180] width 22 height 8
type input "[DATE]"
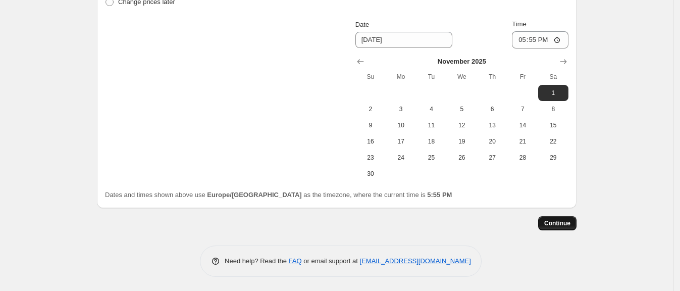
click at [558, 217] on button "Continue" at bounding box center [557, 223] width 38 height 14
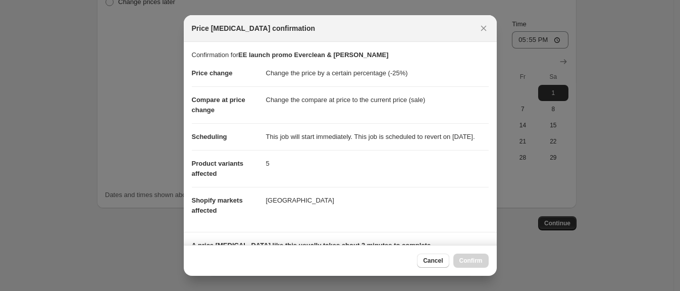
scroll to position [180, 0]
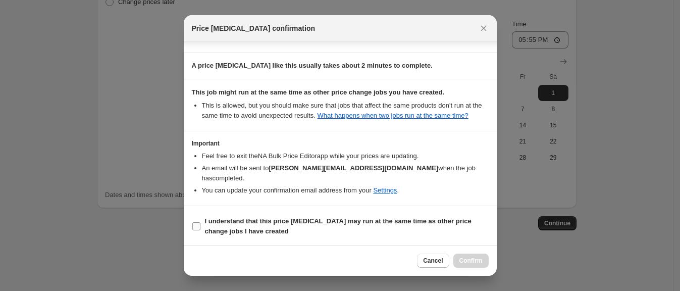
click at [352, 222] on b "I understand that this price [MEDICAL_DATA] may run at the same time as other p…" at bounding box center [338, 226] width 267 height 18
click at [201, 222] on input "I understand that this price [MEDICAL_DATA] may run at the same time as other p…" at bounding box center [196, 226] width 8 height 8
checkbox input "true"
click at [468, 267] on button "Confirm" at bounding box center [471, 261] width 35 height 14
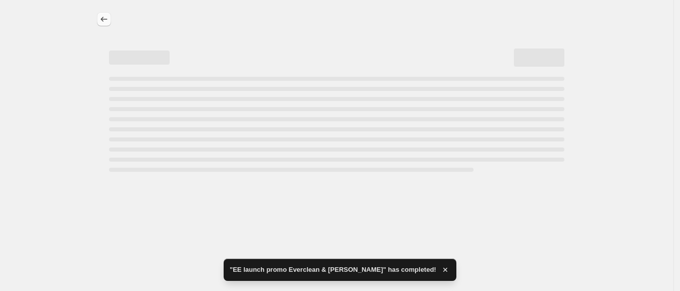
select select "percentage"
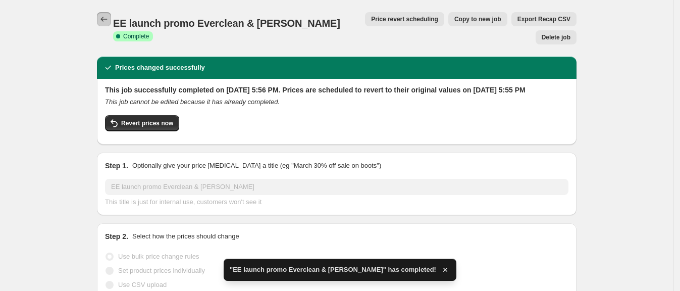
click at [108, 25] on button "Price change jobs" at bounding box center [104, 19] width 14 height 14
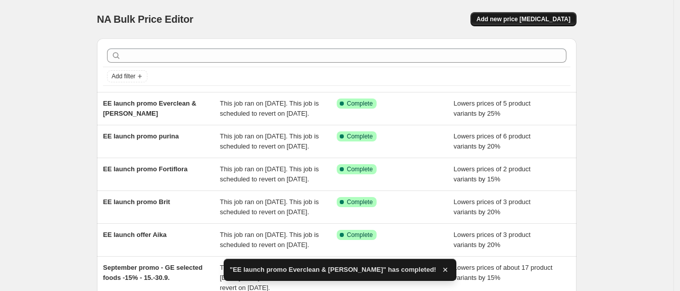
click at [521, 19] on span "Add new price [MEDICAL_DATA]" at bounding box center [524, 19] width 94 height 8
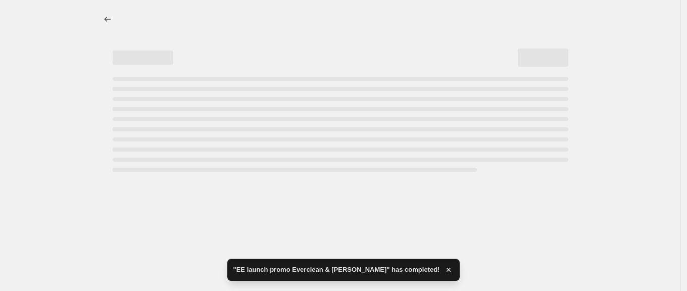
select select "percentage"
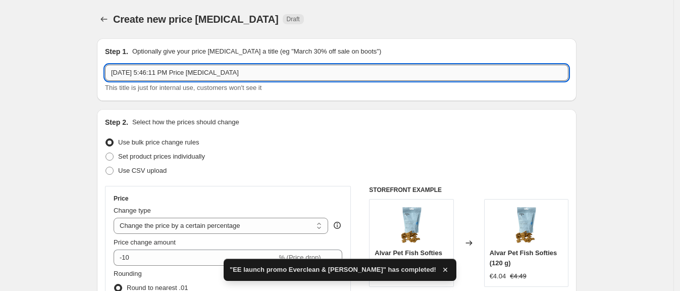
click at [172, 68] on input "[DATE] 5:46:11 PM Price [MEDICAL_DATA]" at bounding box center [337, 73] width 464 height 16
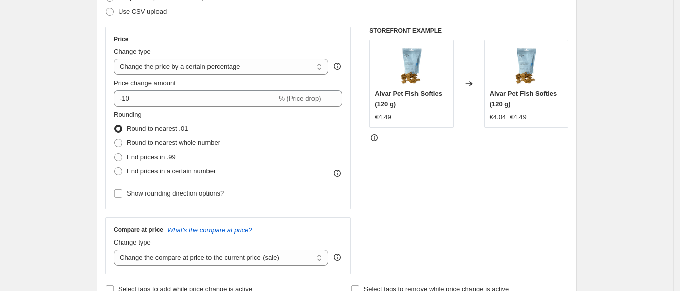
scroll to position [160, 0]
type input "EE launch promo ozami"
drag, startPoint x: 98, startPoint y: 97, endPoint x: 84, endPoint y: 80, distance: 22.6
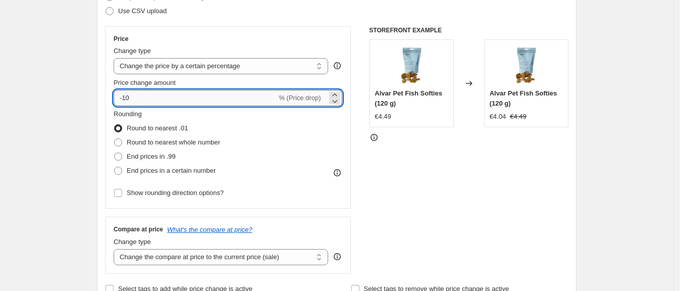
click at [142, 97] on input "-10" at bounding box center [195, 98] width 163 height 16
type input "-1"
type input "-2"
type input "-30"
click at [107, 90] on div "Step 2. Select how the prices should change Use bulk price change rules Set pro…" at bounding box center [337, 126] width 480 height 355
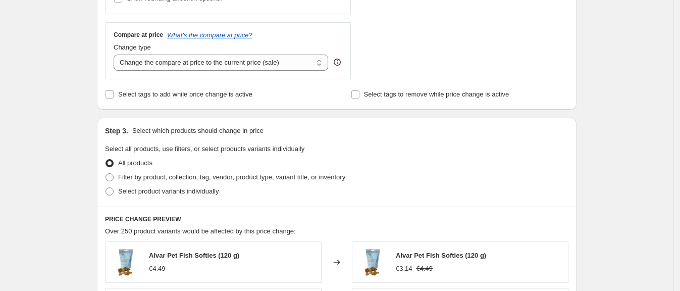
scroll to position [355, 0]
click at [128, 191] on span "Select product variants individually" at bounding box center [168, 191] width 101 height 8
click at [106, 187] on input "Select product variants individually" at bounding box center [106, 187] width 1 height 1
radio input "true"
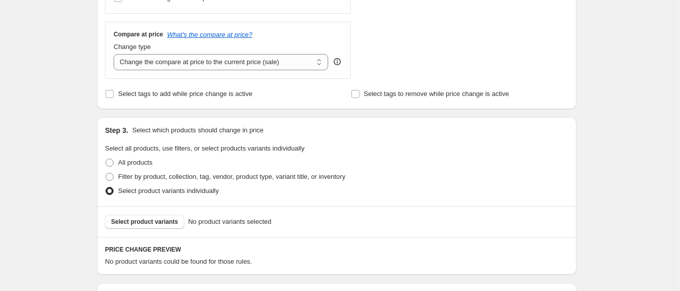
scroll to position [398, 0]
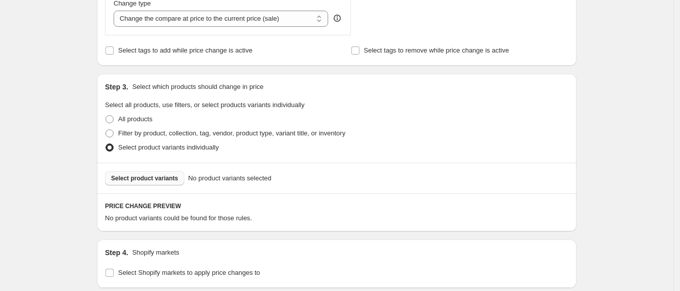
click at [173, 178] on span "Select product variants" at bounding box center [144, 178] width 67 height 8
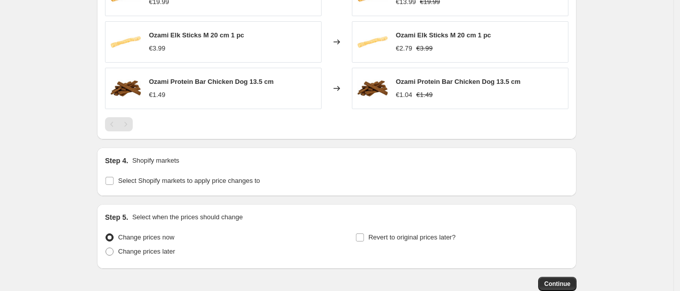
scroll to position [699, 0]
click at [120, 180] on label "Select Shopify markets to apply price changes to" at bounding box center [182, 180] width 155 height 14
click at [114, 180] on input "Select Shopify markets to apply price changes to" at bounding box center [110, 180] width 8 height 8
checkbox input "true"
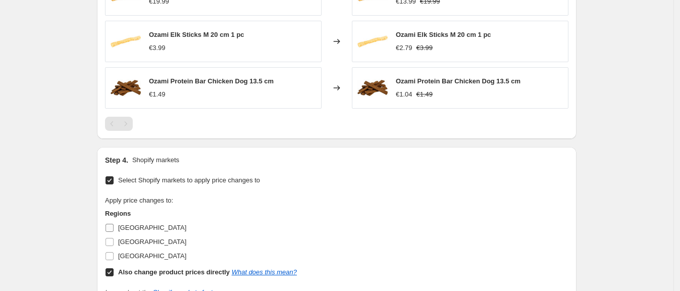
click at [121, 231] on span "[GEOGRAPHIC_DATA]" at bounding box center [152, 228] width 68 height 8
click at [114, 231] on input "[GEOGRAPHIC_DATA]" at bounding box center [110, 228] width 8 height 8
checkbox input "true"
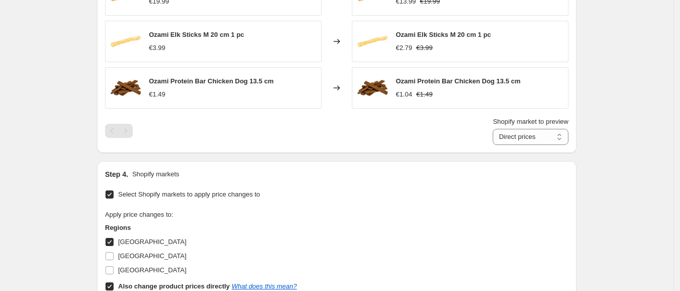
click at [112, 285] on input "Also change product prices directly What does this mean?" at bounding box center [110, 286] width 8 height 8
checkbox input "false"
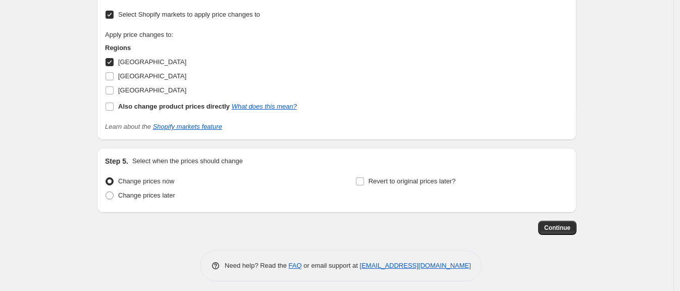
scroll to position [869, 0]
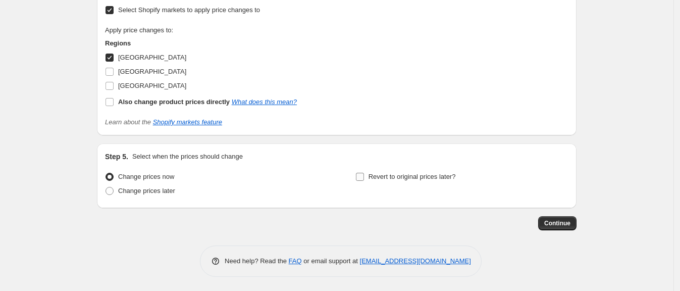
click at [390, 170] on label "Revert to original prices later?" at bounding box center [406, 177] width 101 height 14
click at [364, 173] on input "Revert to original prices later?" at bounding box center [360, 177] width 8 height 8
checkbox input "true"
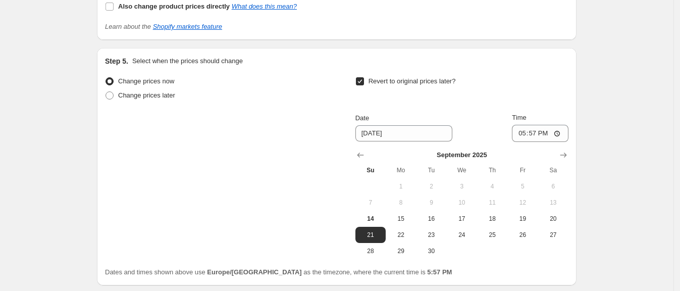
scroll to position [966, 0]
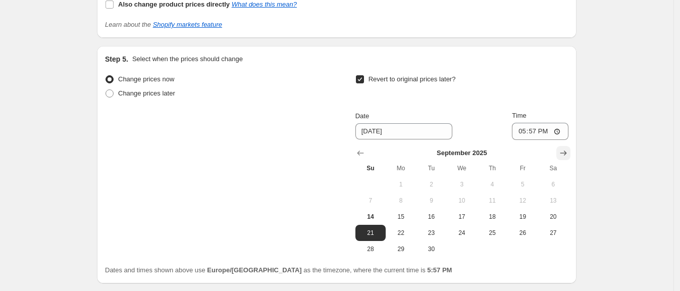
click at [564, 149] on icon "Show next month, October 2025" at bounding box center [564, 153] width 10 height 10
click at [564, 149] on icon "Show next month, November 2025" at bounding box center [564, 153] width 10 height 10
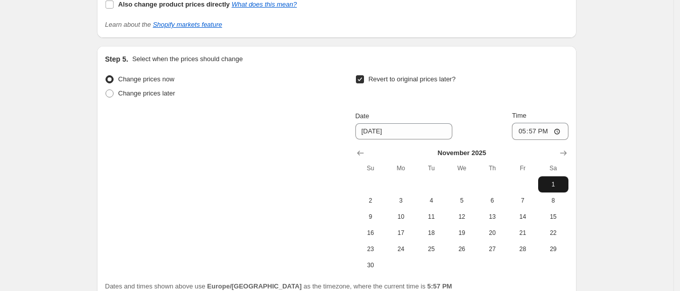
click at [557, 183] on span "1" at bounding box center [554, 184] width 22 height 8
type input "[DATE]"
click at [538, 123] on input "17:57" at bounding box center [540, 131] width 57 height 17
type input "07:57"
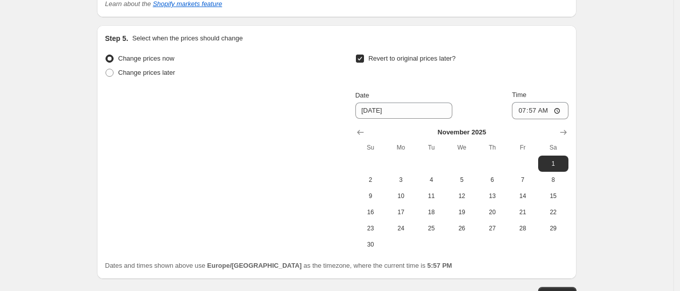
scroll to position [1015, 0]
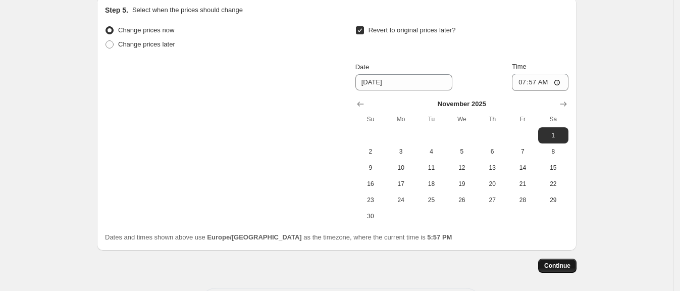
click at [570, 261] on button "Continue" at bounding box center [557, 266] width 38 height 14
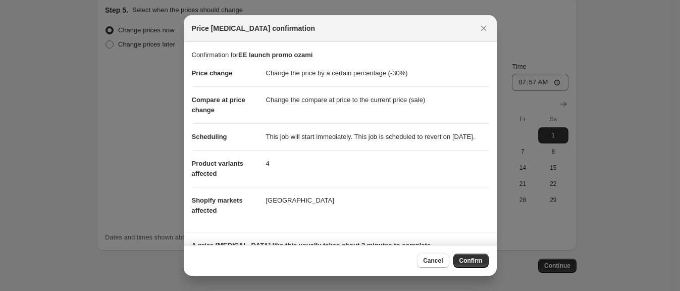
scroll to position [87, 0]
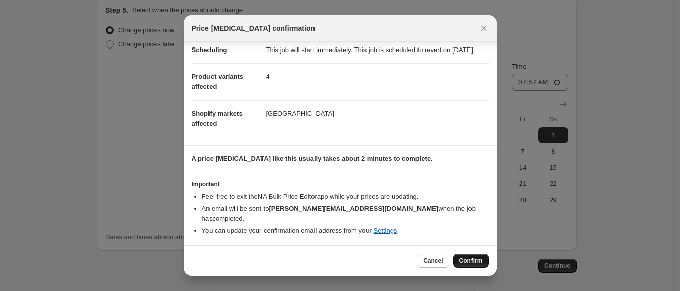
click at [470, 260] on span "Confirm" at bounding box center [471, 261] width 23 height 8
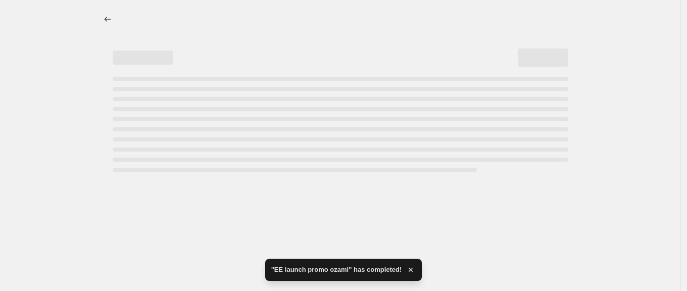
select select "percentage"
